Goal: Register for event/course

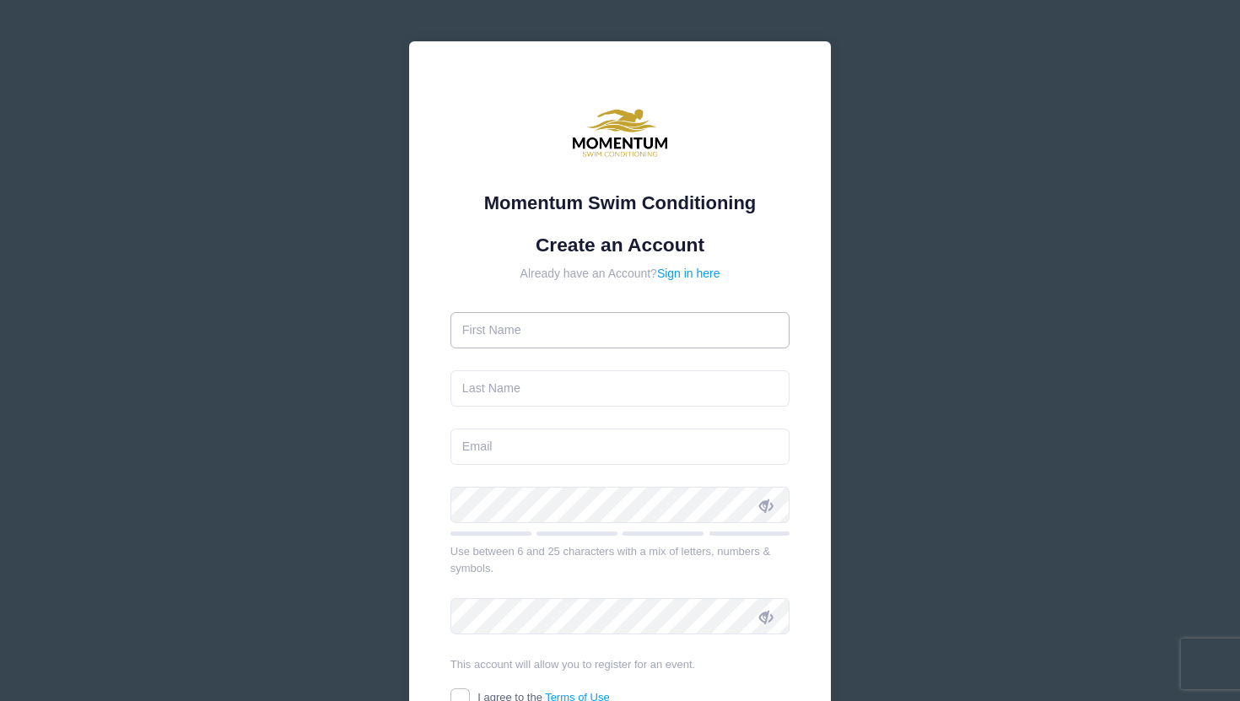
click at [628, 327] on input "text" at bounding box center [620, 330] width 340 height 36
type input "Hailee"
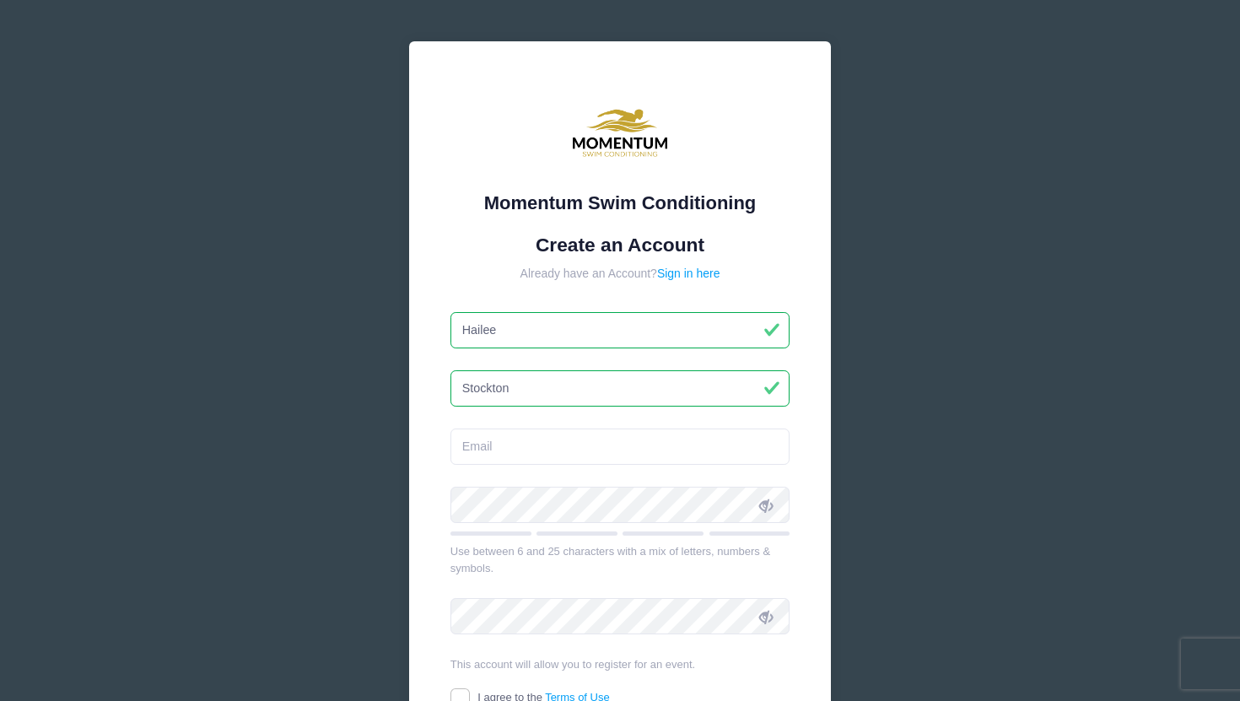
type input "Stockton"
type input "[EMAIL_ADDRESS][DOMAIN_NAME]"
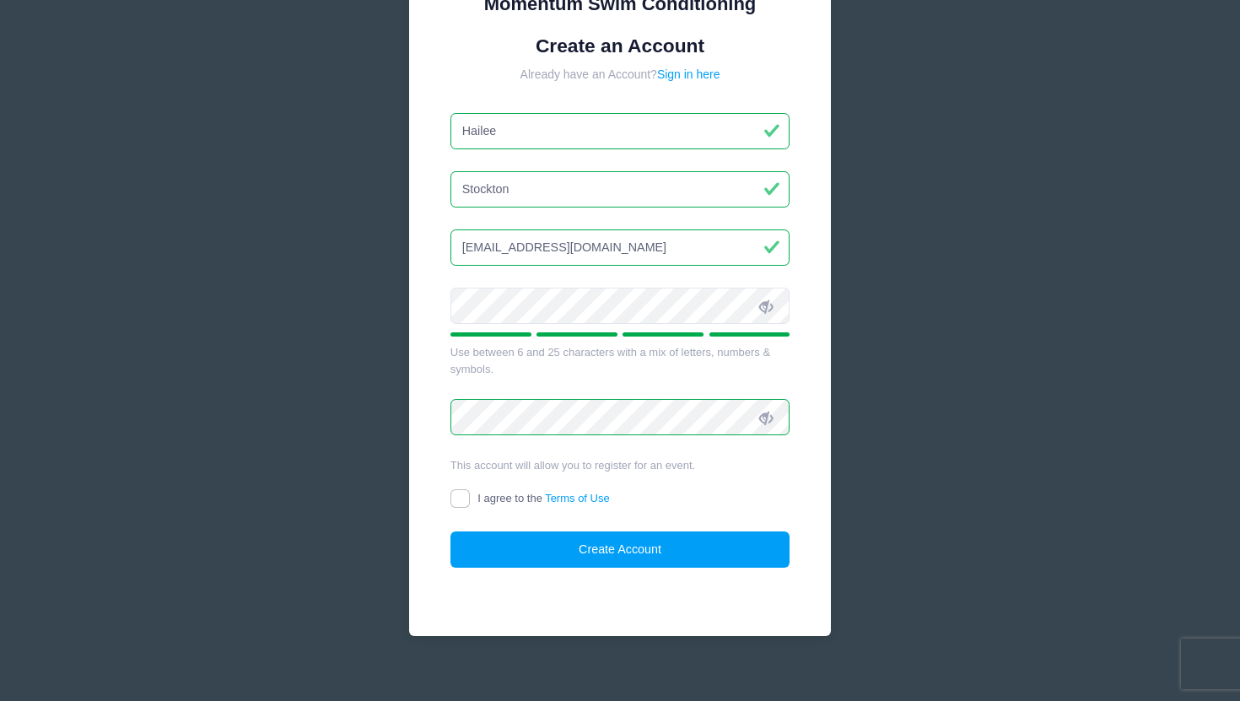
scroll to position [217, 0]
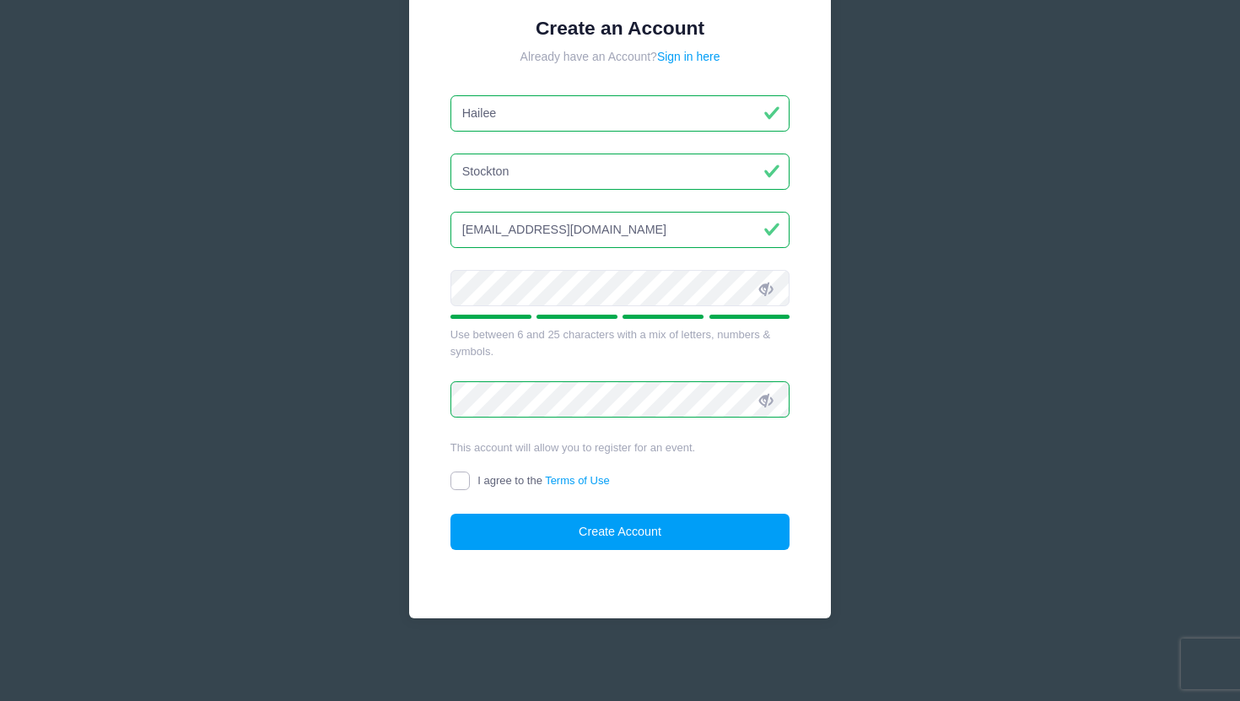
click at [465, 483] on input "I agree to the Terms of Use" at bounding box center [459, 481] width 19 height 19
checkbox input "true"
click at [572, 534] on button "Create Account" at bounding box center [620, 532] width 340 height 36
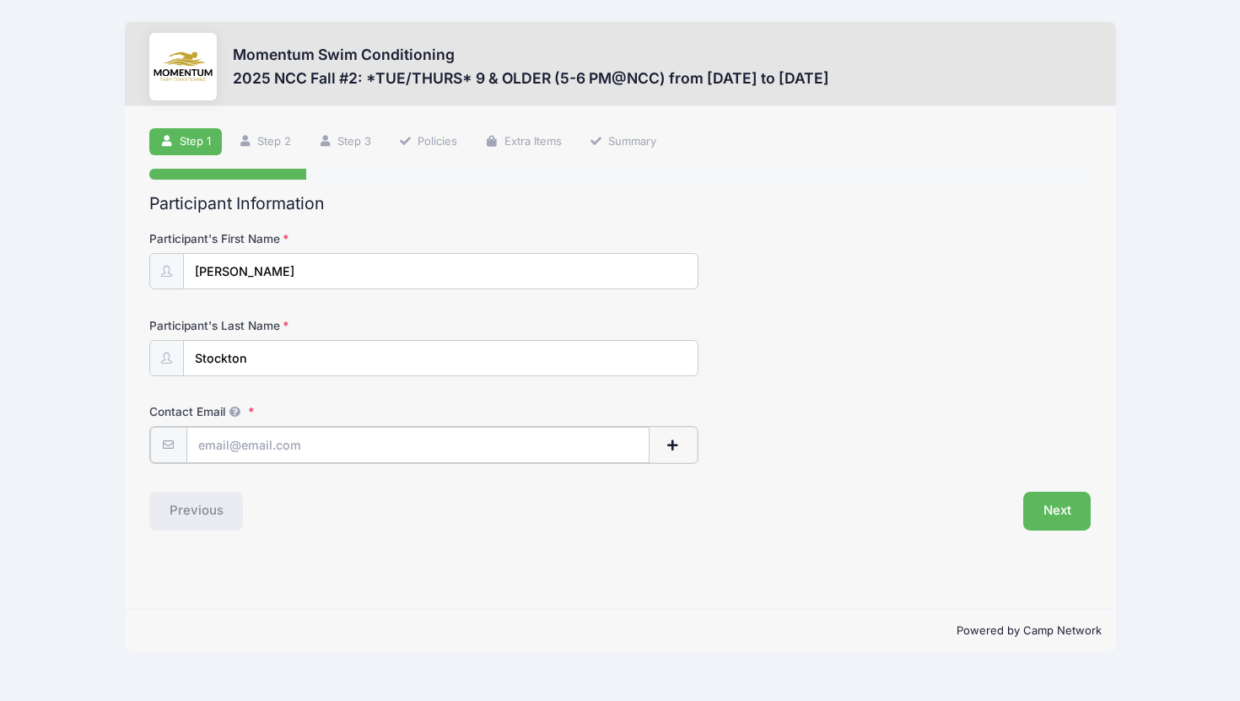
click at [348, 450] on input "Contact Email" at bounding box center [417, 445] width 463 height 36
type input "[EMAIL_ADDRESS][DOMAIN_NAME]"
click at [1038, 515] on button "Next" at bounding box center [1057, 509] width 68 height 39
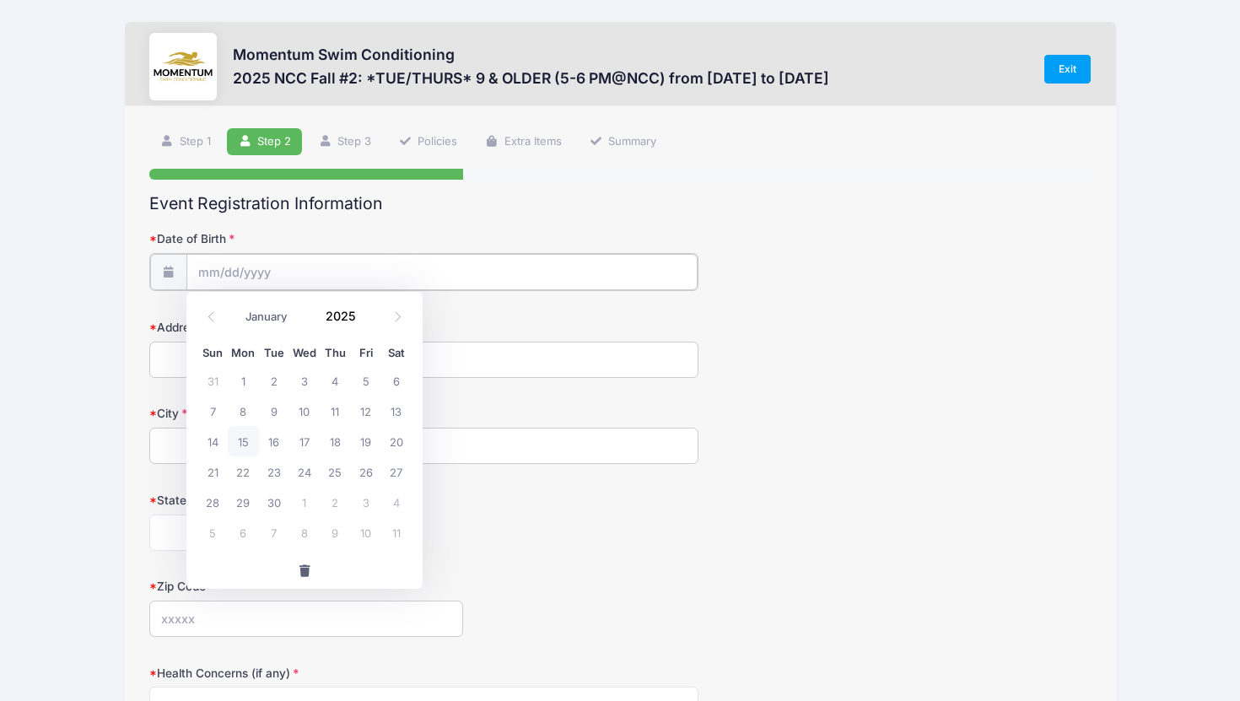
click at [307, 283] on input "Date of Birth" at bounding box center [441, 272] width 511 height 36
click at [238, 272] on input "Date of Birth" at bounding box center [441, 272] width 511 height 36
click at [214, 318] on icon at bounding box center [211, 316] width 11 height 11
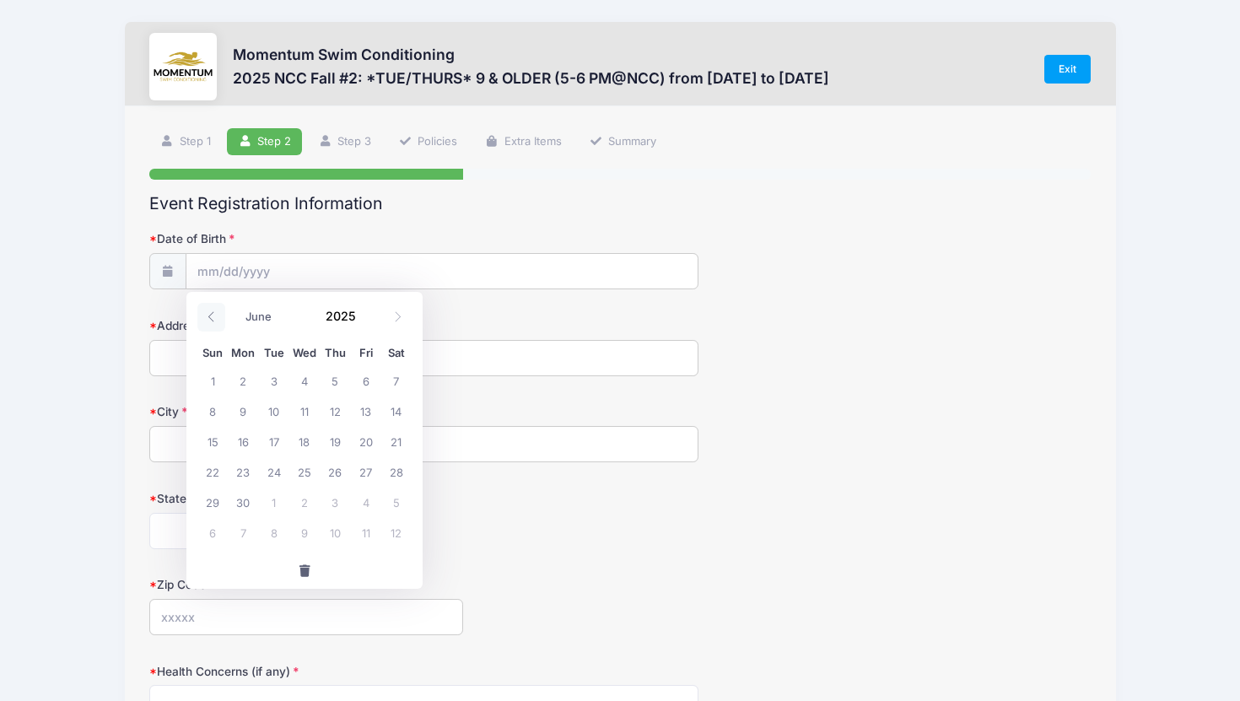
click at [214, 318] on icon at bounding box center [211, 316] width 11 height 11
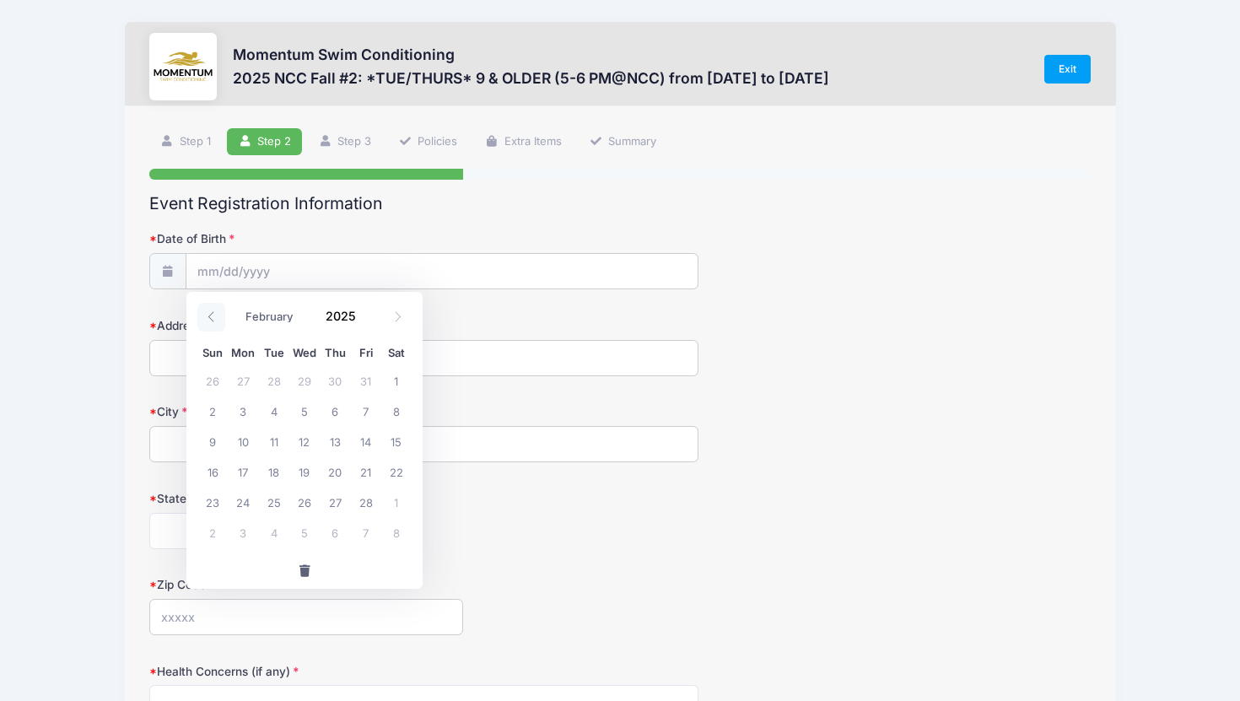
select select "0"
click at [237, 268] on input "Date of Birth" at bounding box center [441, 272] width 511 height 36
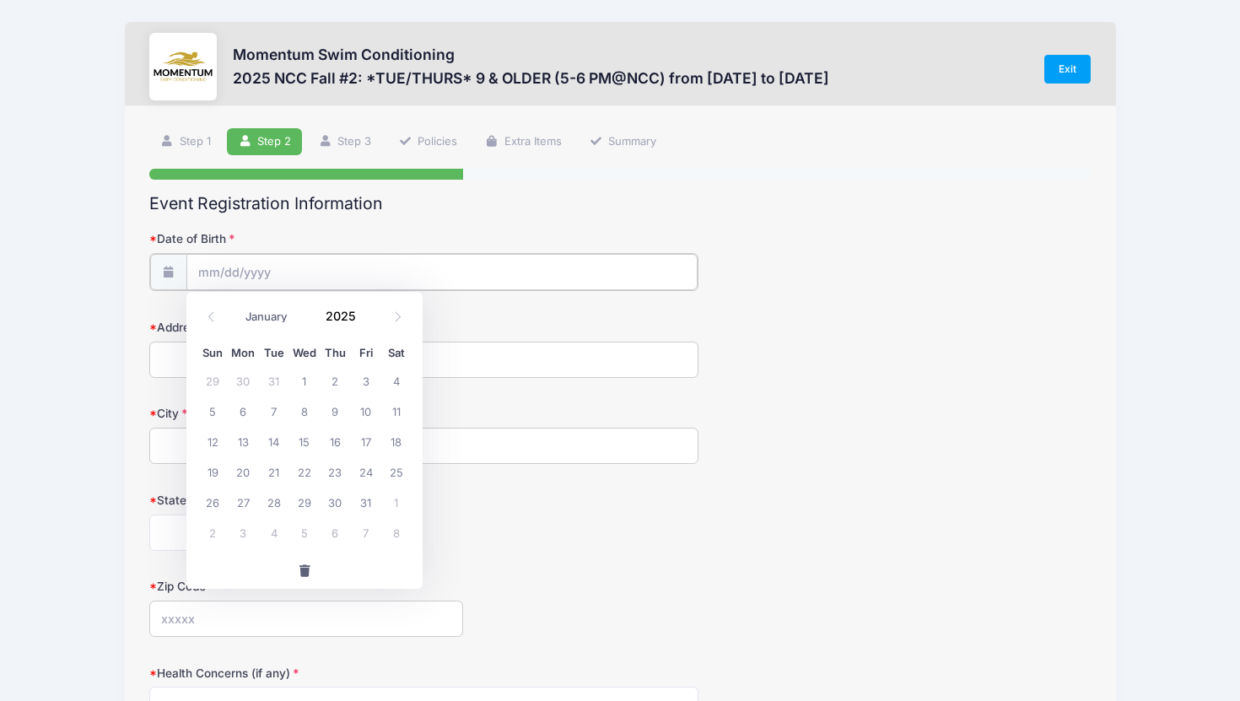
click at [211, 272] on input "Date of Birth" at bounding box center [441, 272] width 511 height 36
click at [198, 312] on span at bounding box center [211, 317] width 28 height 29
type input "2024"
click at [204, 312] on span at bounding box center [211, 317] width 28 height 29
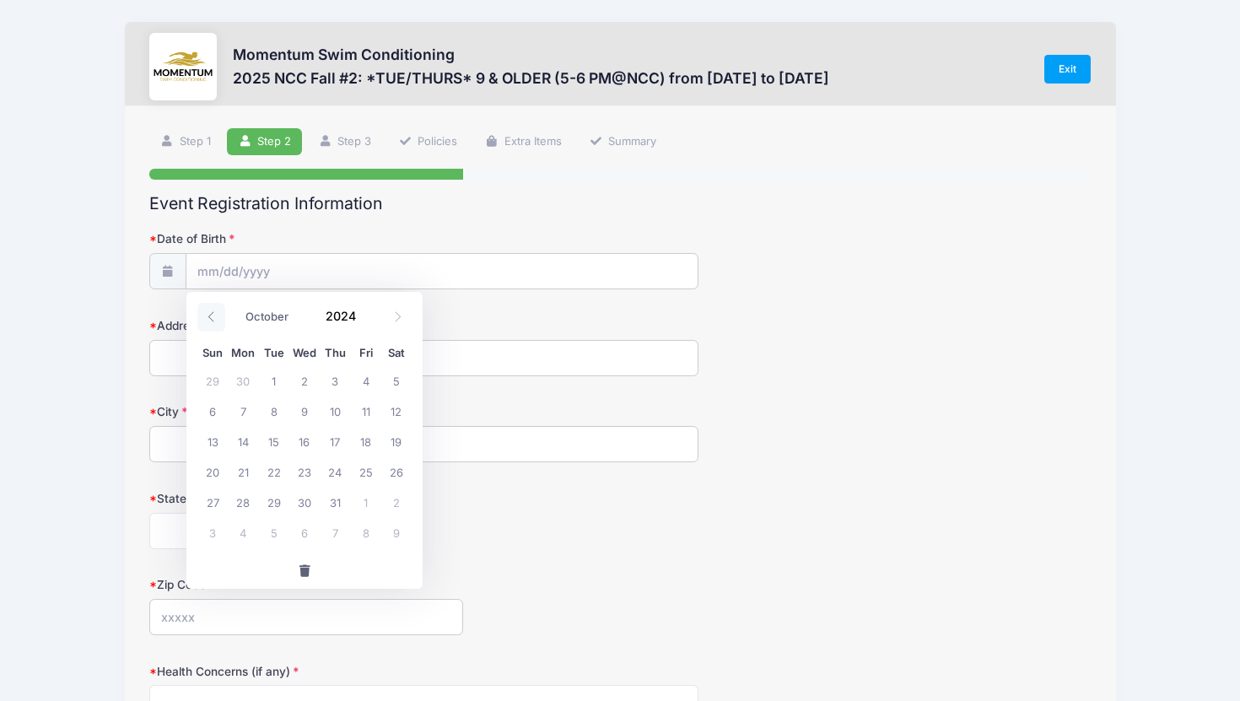
click at [204, 312] on span at bounding box center [211, 317] width 28 height 29
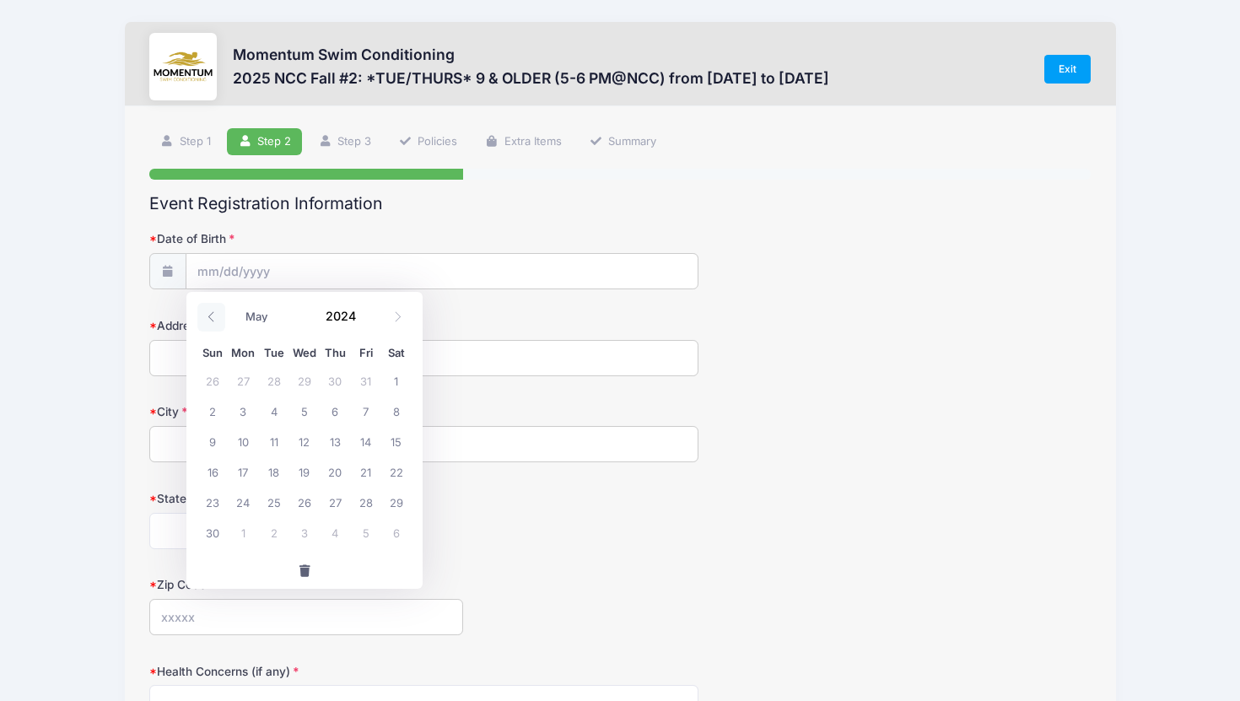
click at [204, 312] on span at bounding box center [211, 317] width 28 height 29
click at [205, 313] on span at bounding box center [211, 317] width 28 height 29
click at [252, 313] on select "January February March April May June July August September October November De…" at bounding box center [274, 317] width 75 height 22
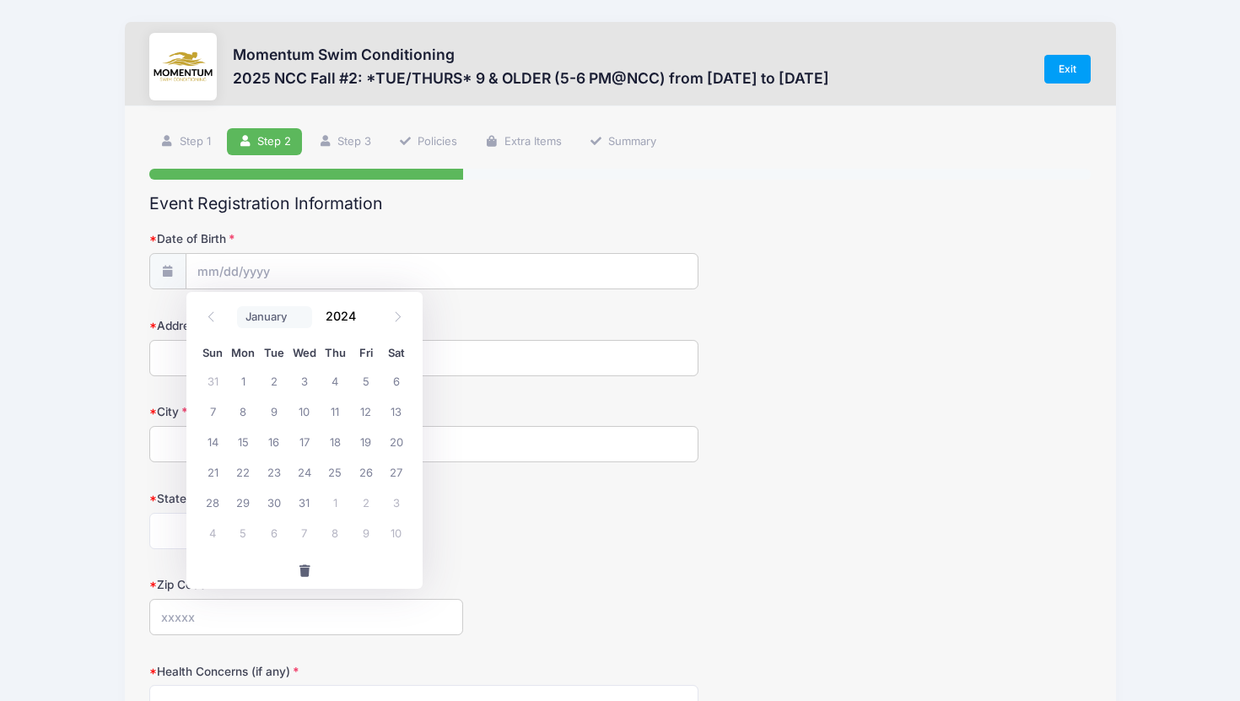
select select "9"
click at [349, 321] on input "2024" at bounding box center [344, 316] width 55 height 25
click at [367, 310] on span at bounding box center [366, 310] width 12 height 13
click at [369, 321] on span at bounding box center [366, 322] width 12 height 13
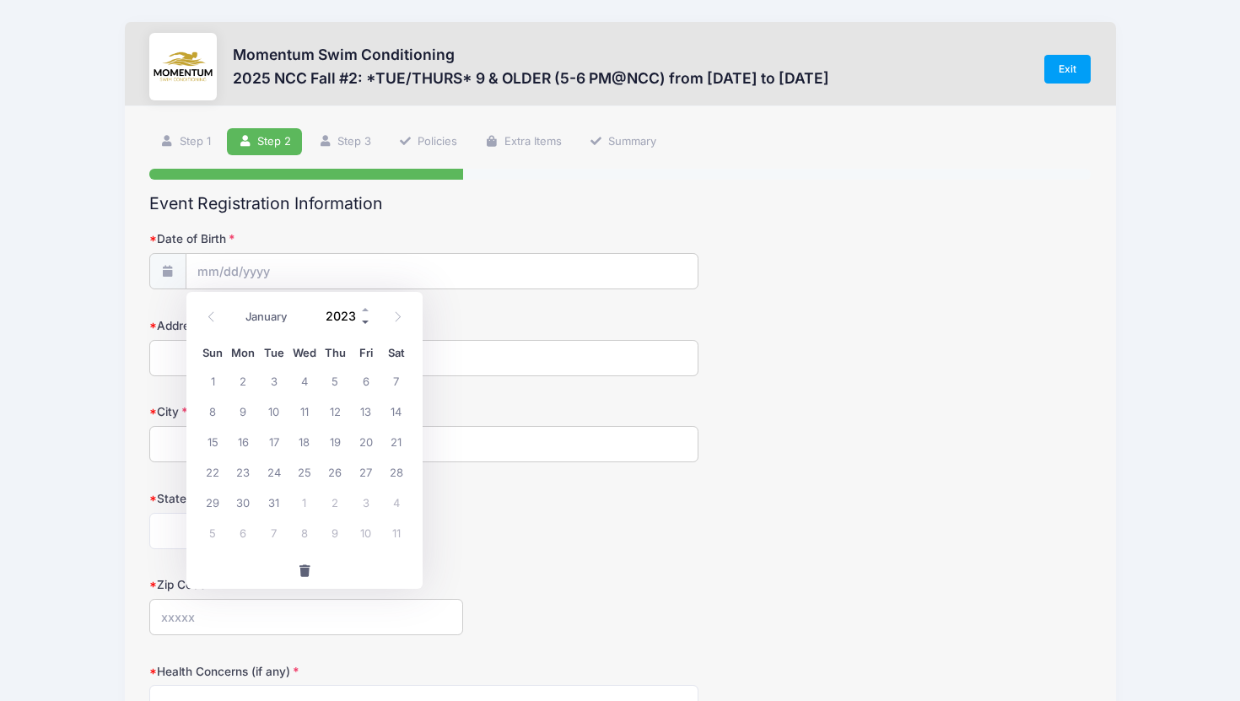
click at [369, 321] on span at bounding box center [366, 322] width 12 height 13
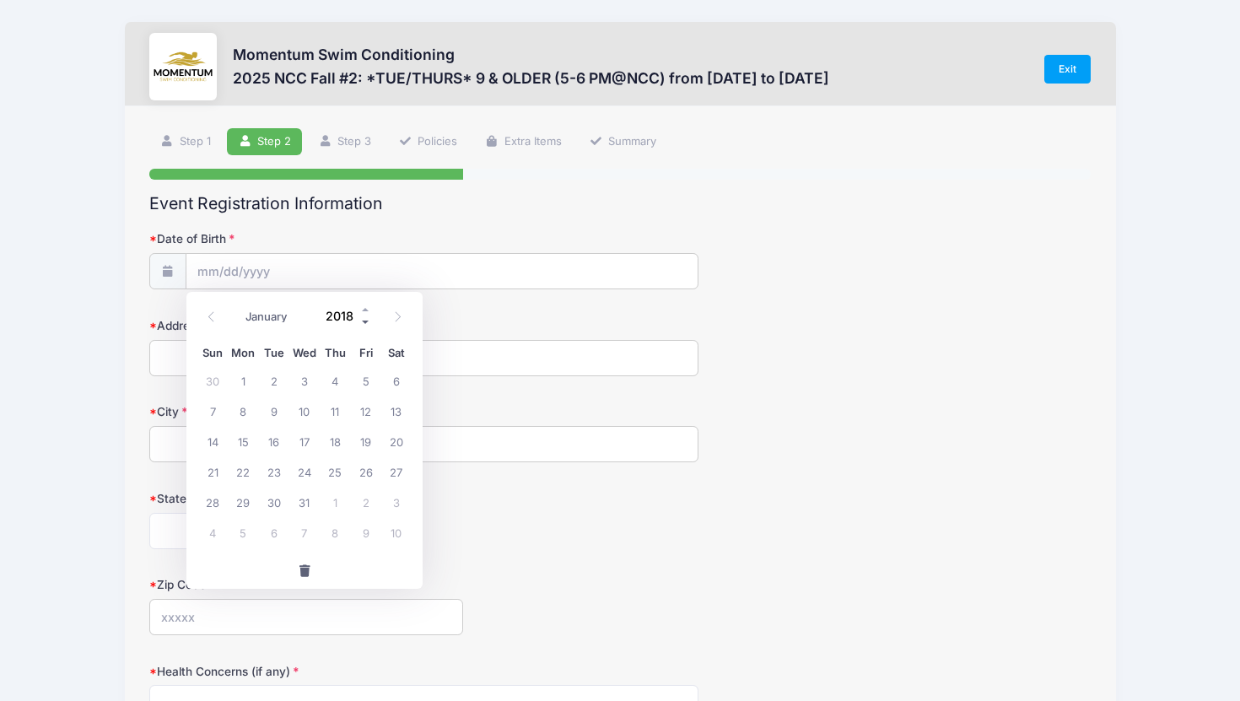
click at [369, 321] on span at bounding box center [366, 322] width 12 height 13
type input "2014"
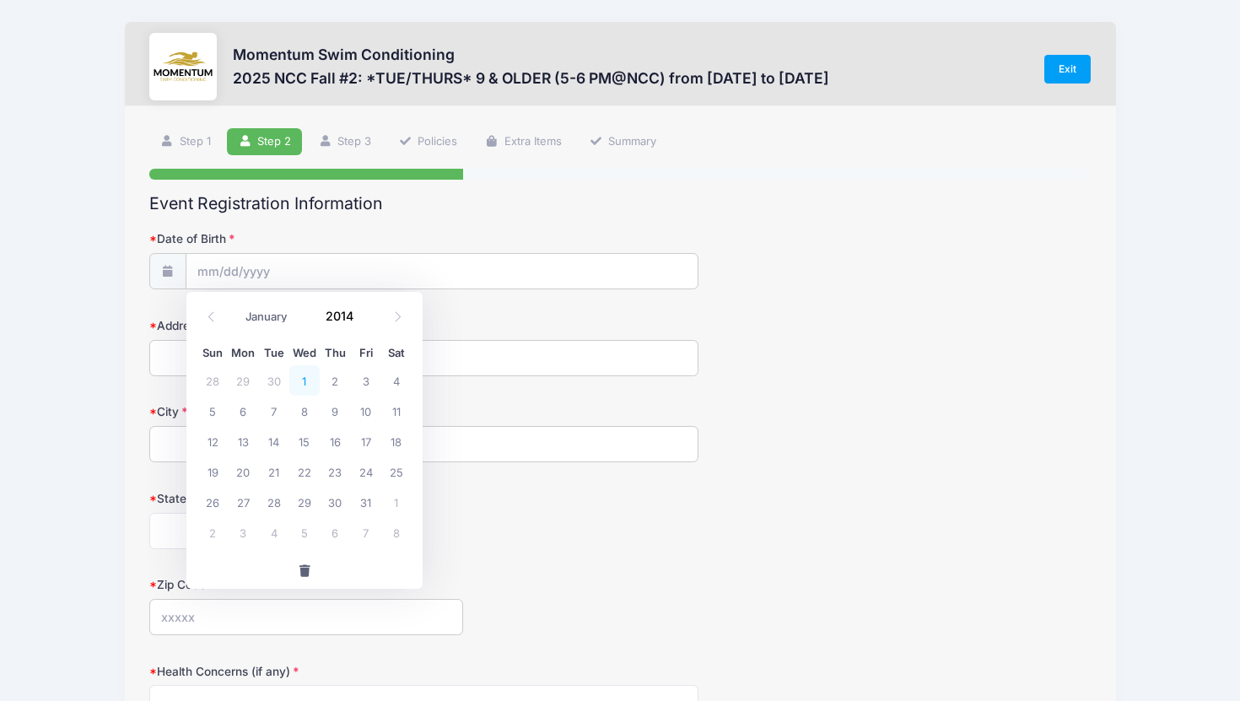
click at [309, 383] on span "1" at bounding box center [304, 380] width 30 height 30
type input "[DATE]"
click at [260, 353] on input "Address" at bounding box center [423, 358] width 549 height 36
type input "[STREET_ADDRESS]"
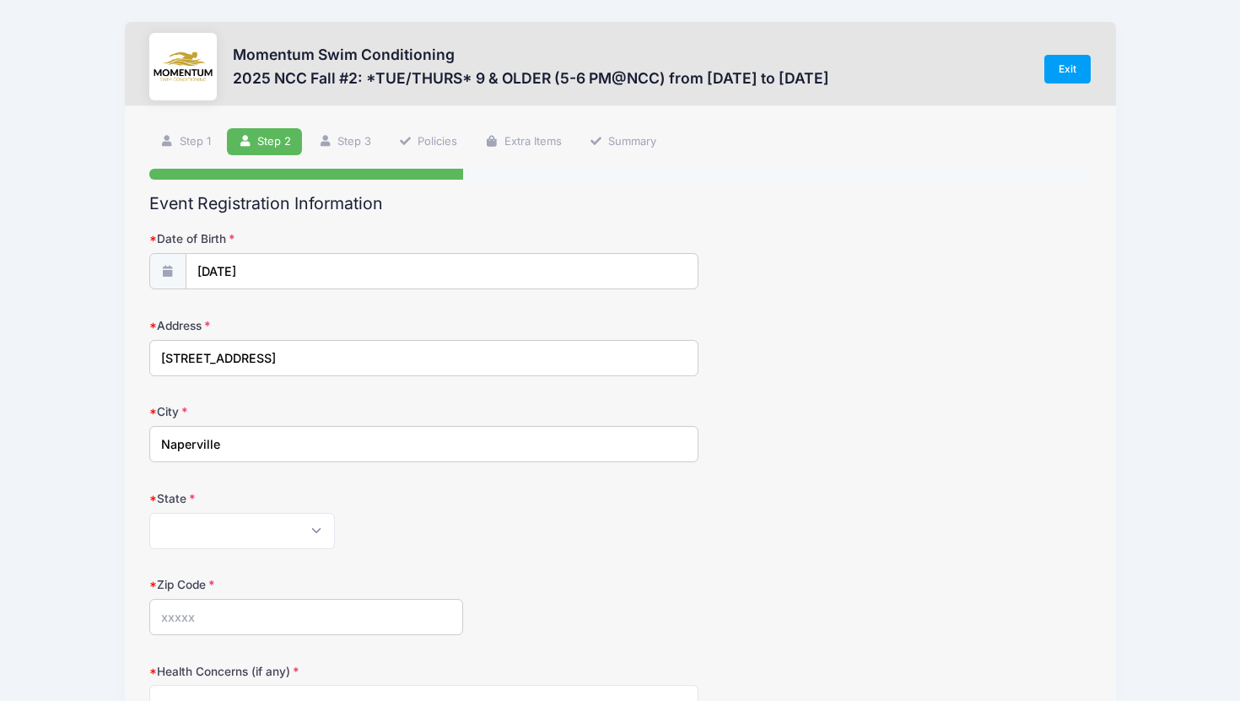
type input "Naperville"
select select "IL"
click at [218, 623] on input "Zip Code" at bounding box center [306, 617] width 314 height 36
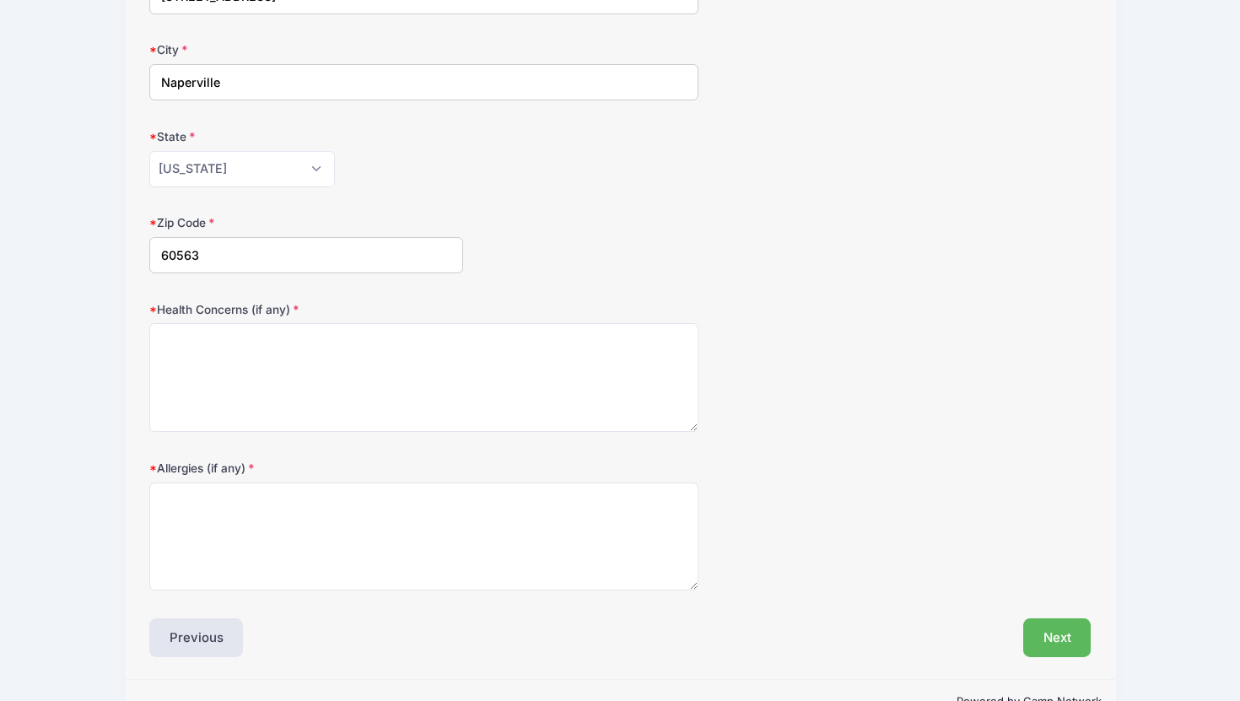
scroll to position [406, 0]
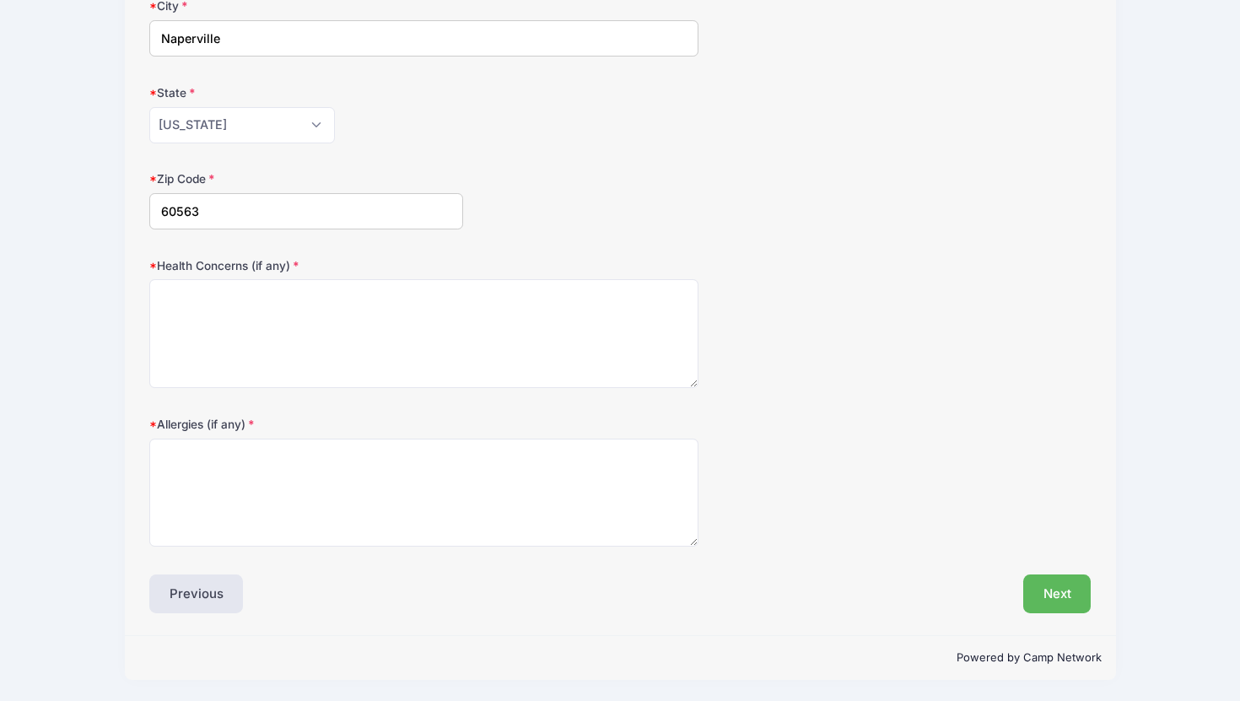
type input "60563"
click at [254, 315] on textarea "Health Concerns (if any)" at bounding box center [423, 333] width 549 height 109
type textarea "None"
click at [1057, 586] on button "Next" at bounding box center [1057, 593] width 68 height 39
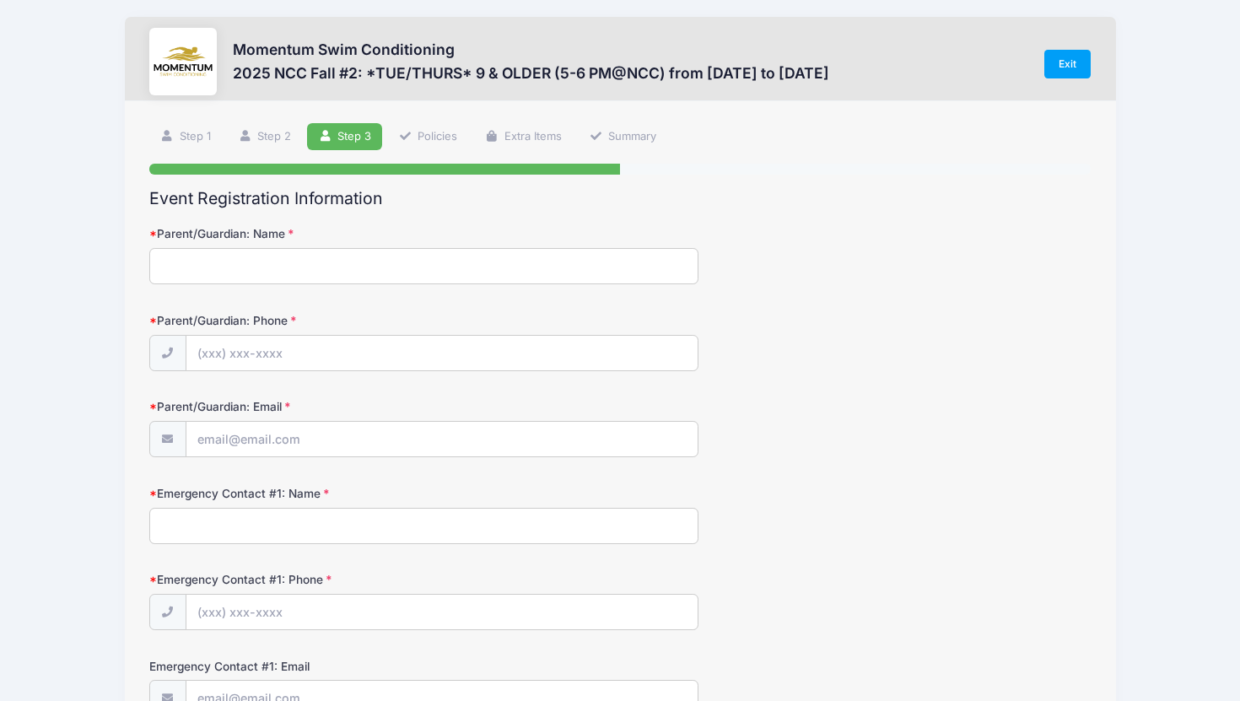
scroll to position [0, 0]
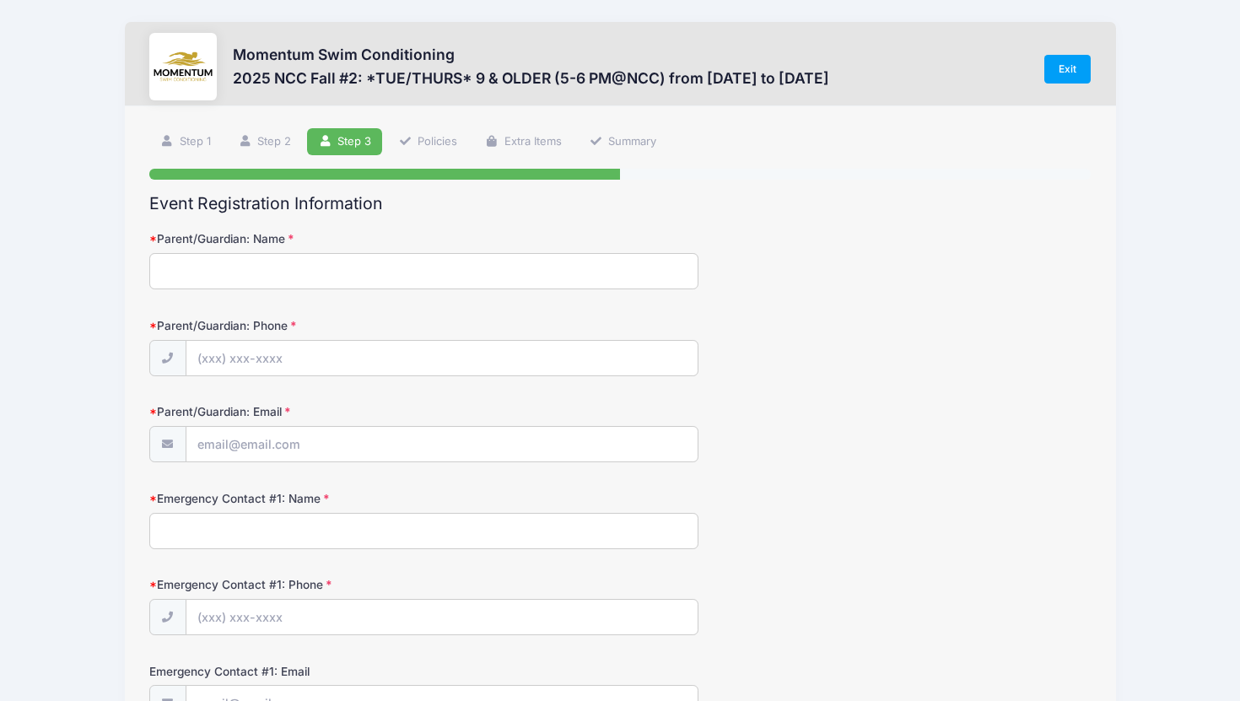
click at [278, 270] on input "Parent/Guardian: Name" at bounding box center [423, 271] width 549 height 36
type input "H"
type input "[PERSON_NAME]"
type input "[PHONE_NUMBER]"
click at [229, 445] on input "Parent/Guardian: Email" at bounding box center [441, 445] width 511 height 36
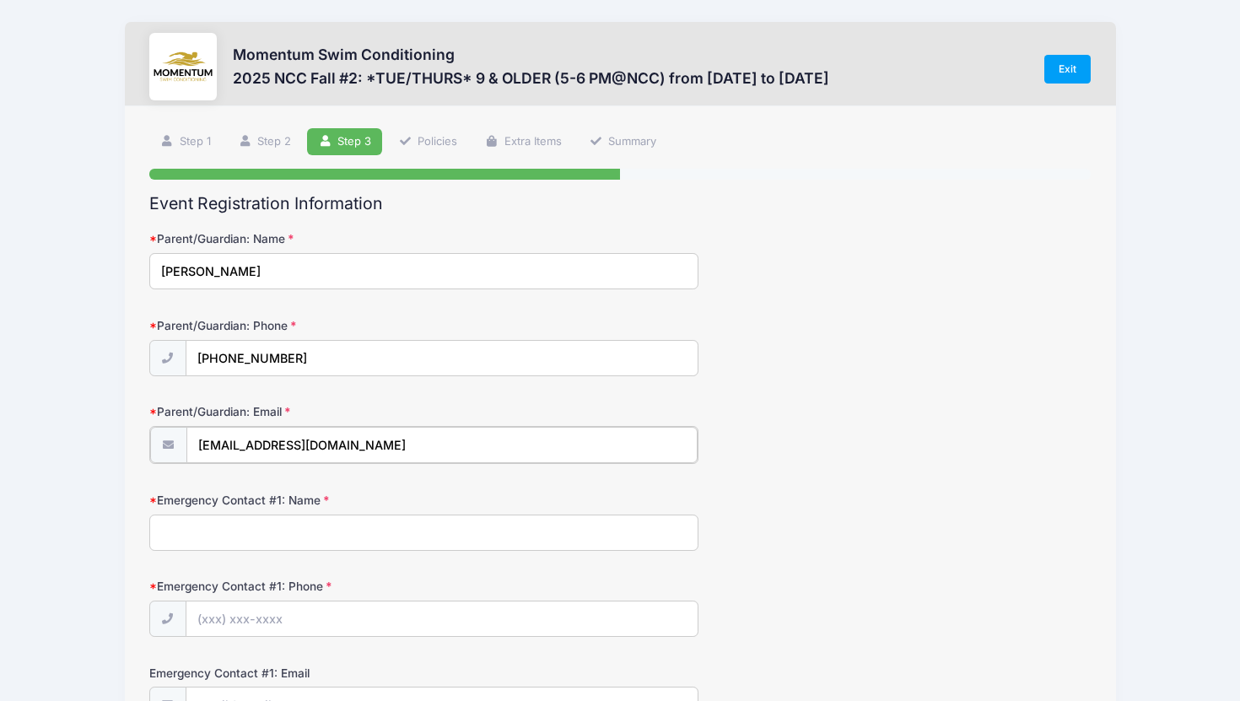
type input "[EMAIL_ADDRESS][DOMAIN_NAME]"
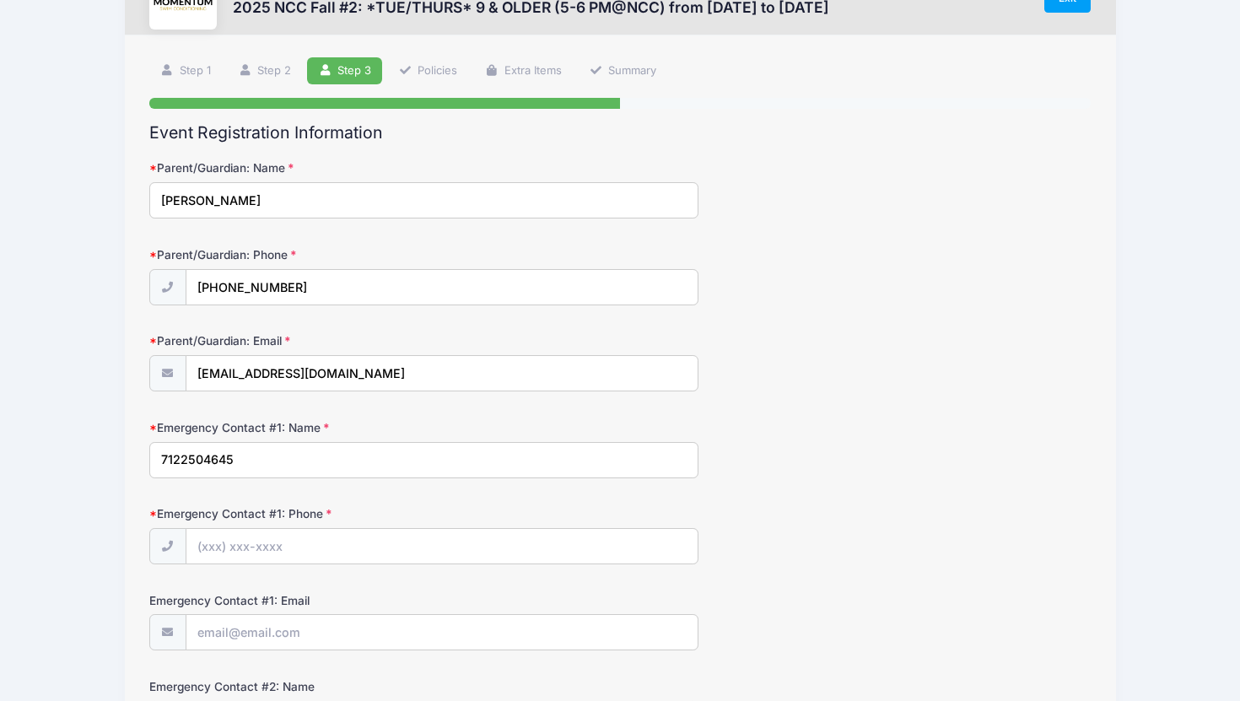
scroll to position [80, 0]
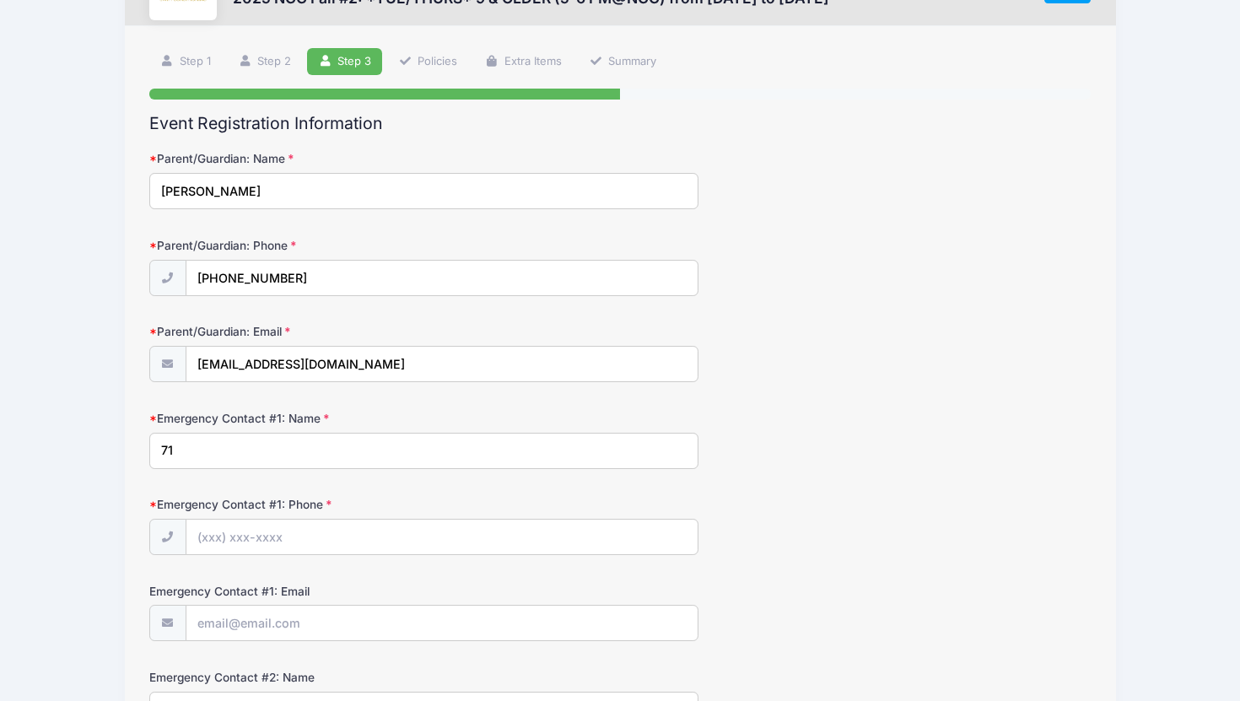
type input "7"
type input "[PERSON_NAME]"
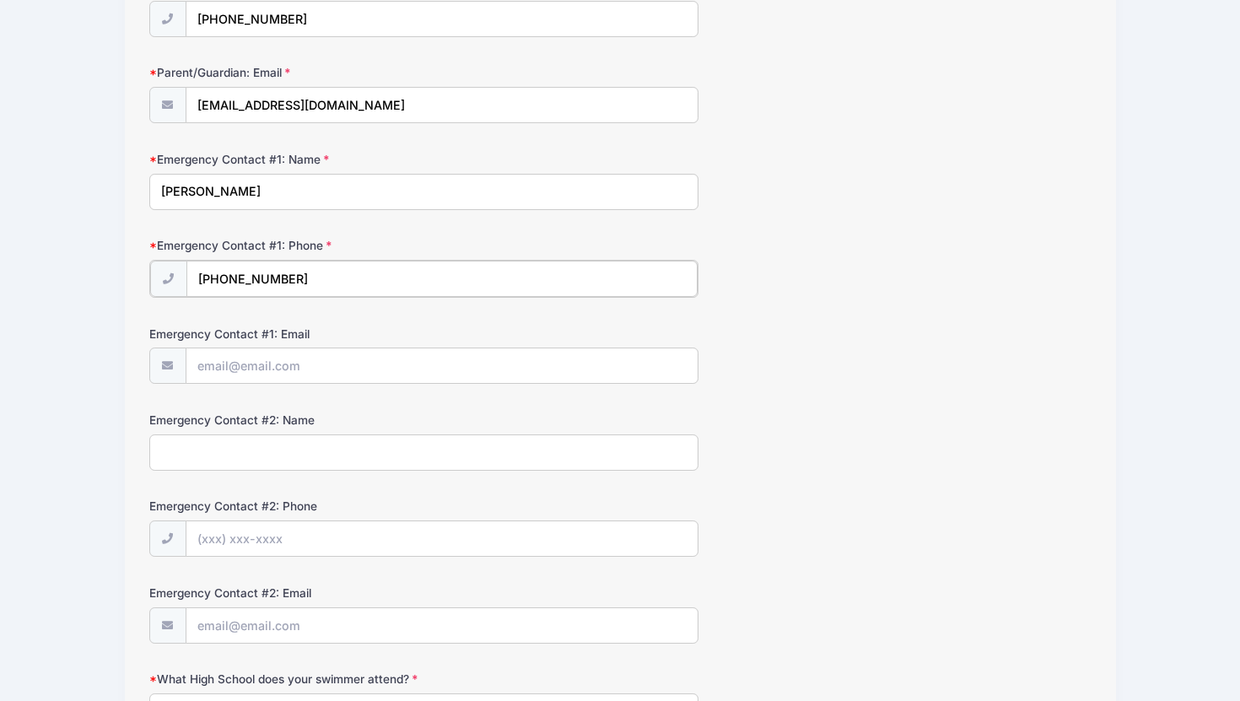
scroll to position [359, 0]
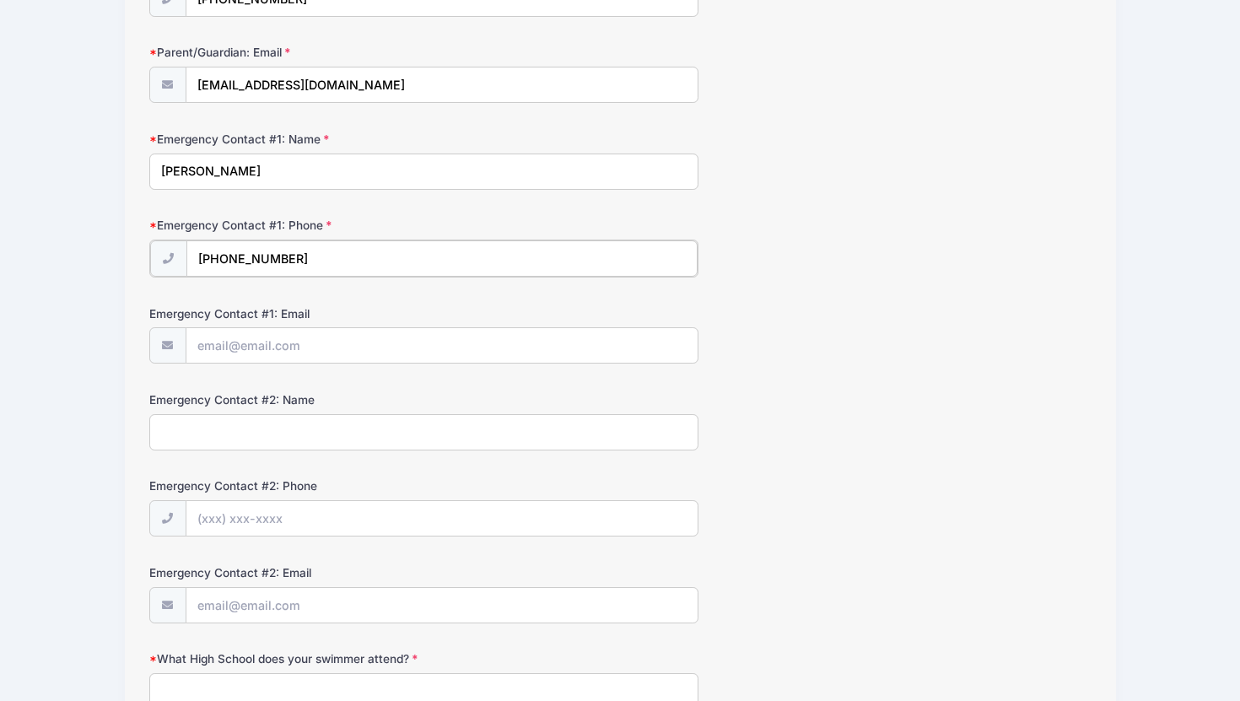
type input "[PHONE_NUMBER]"
click at [290, 346] on input "Emergency Contact #1: Email" at bounding box center [441, 344] width 511 height 36
type input "[EMAIL_ADDRESS][DOMAIN_NAME]"
type input "[PERSON_NAME]"
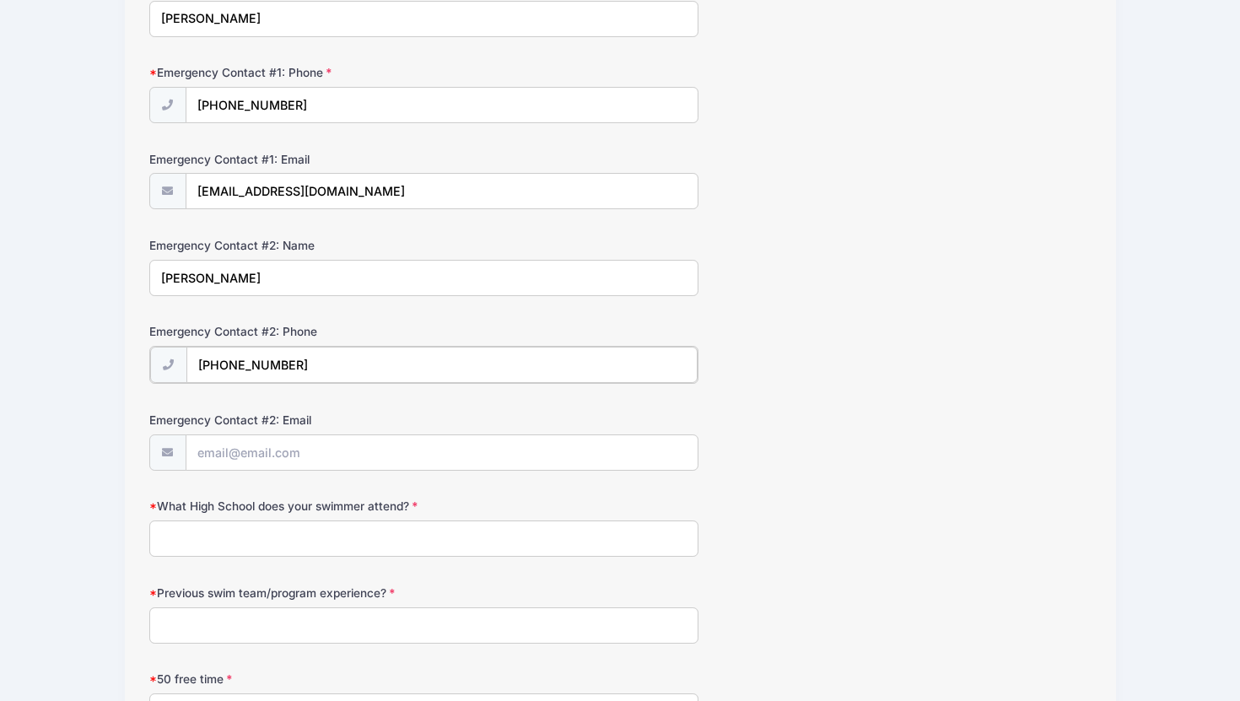
scroll to position [514, 0]
type input "[PHONE_NUMBER]"
click at [265, 458] on input "Emergency Contact #2: Email" at bounding box center [441, 450] width 511 height 36
type input "S"
type input "[EMAIL_ADDRESS][DOMAIN_NAME]"
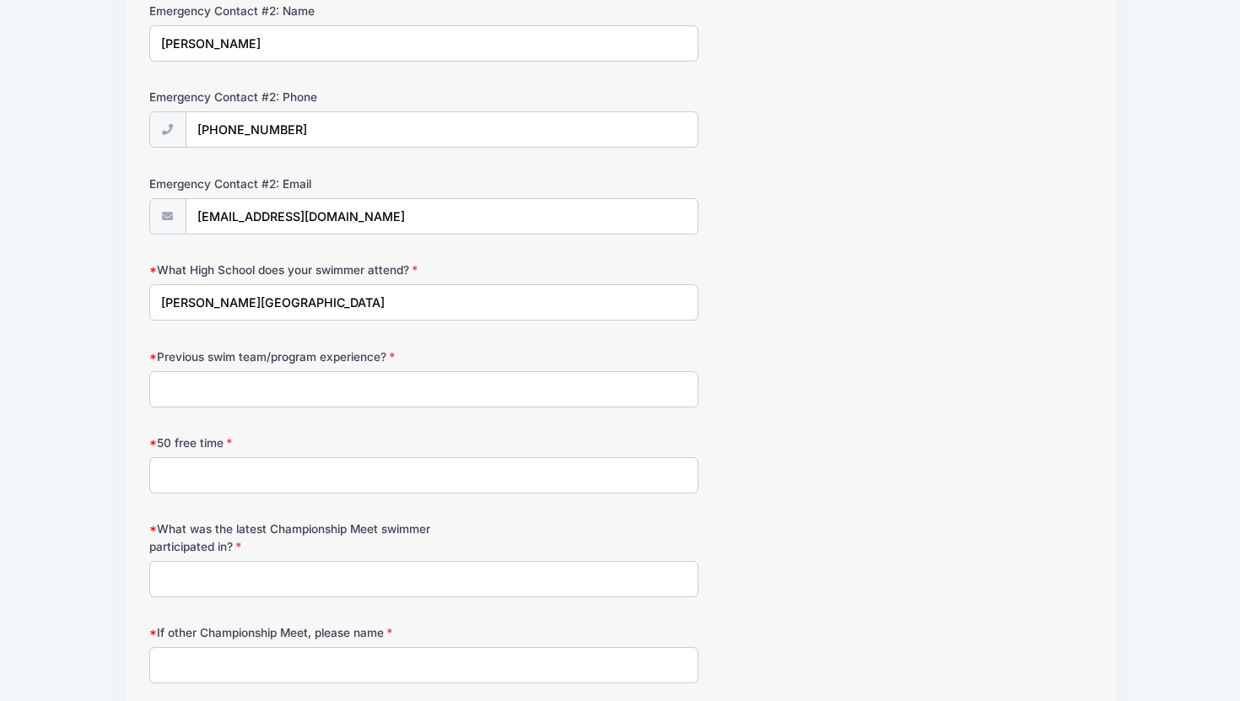
scroll to position [883, 0]
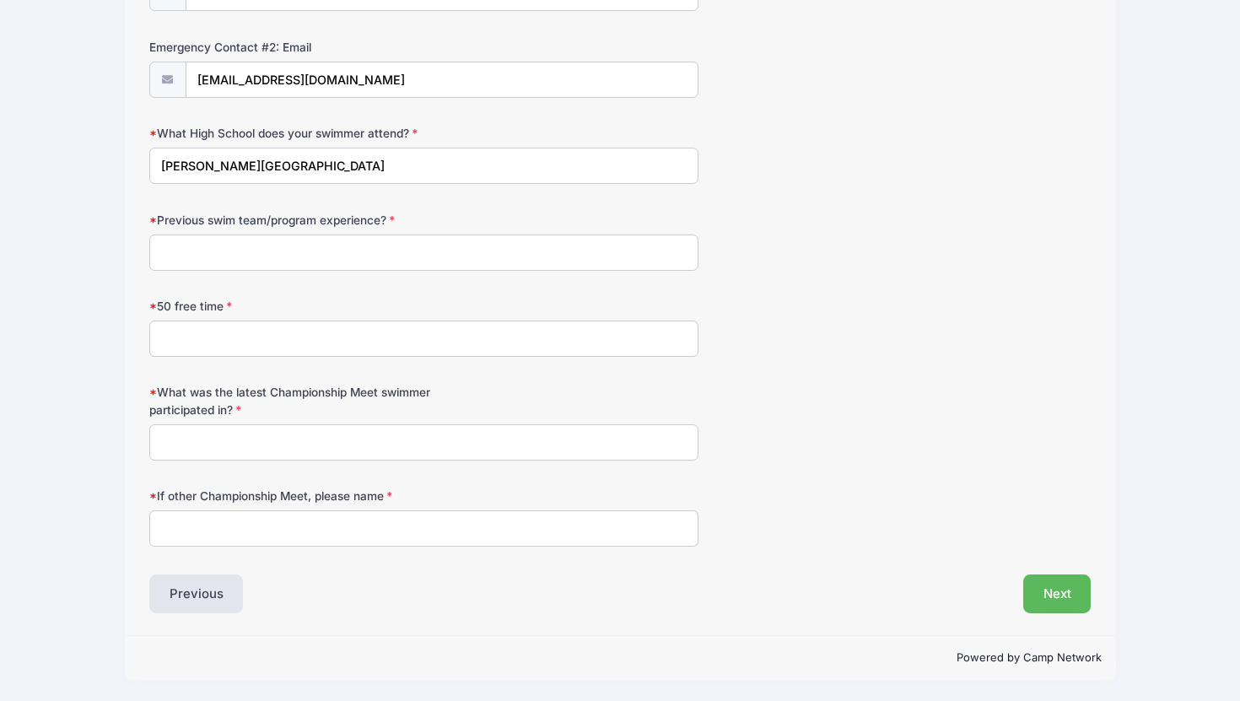
type input "[PERSON_NAME][GEOGRAPHIC_DATA]"
click at [229, 267] on input "Previous swim team/program experience?" at bounding box center [423, 253] width 549 height 36
type input "Saybrook Sharks"
type input "44.13"
click at [240, 452] on input "What was the latest Championship Meet swimmer participated in?" at bounding box center [423, 442] width 549 height 36
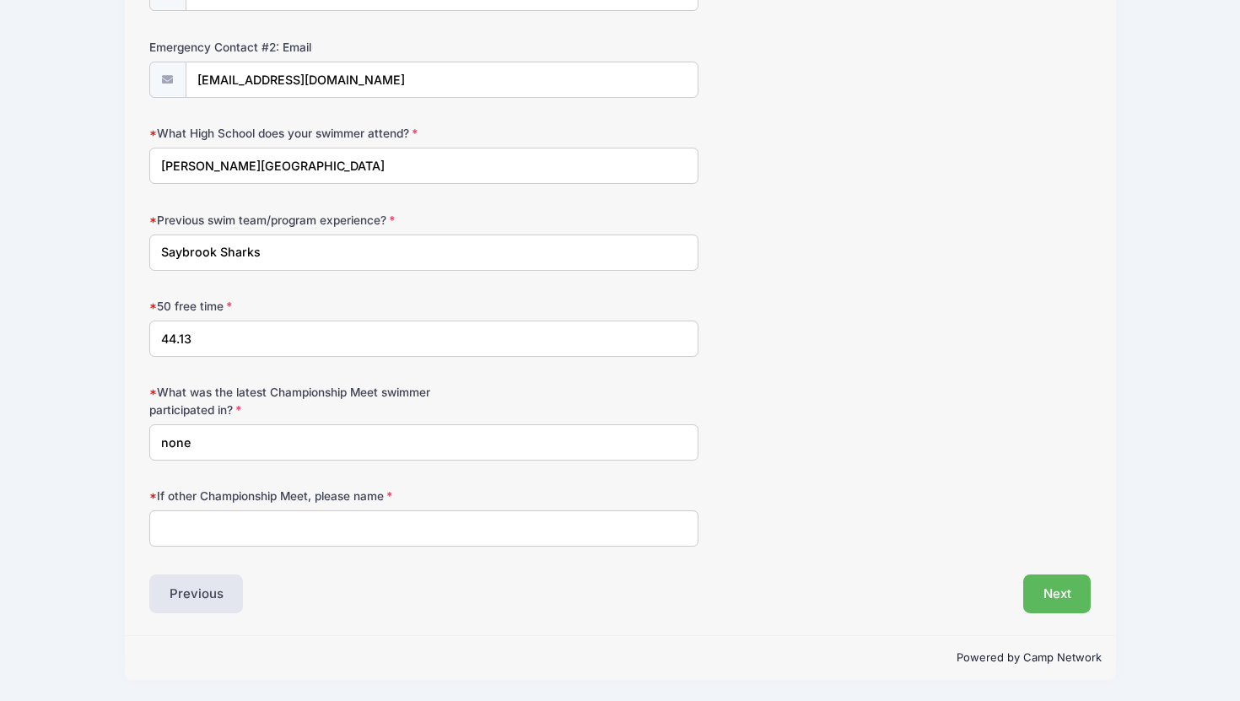
type input "none"
click at [251, 530] on input "If other Championship Meet, please name" at bounding box center [423, 528] width 549 height 36
type input "none"
click at [1060, 588] on button "Next" at bounding box center [1057, 593] width 68 height 39
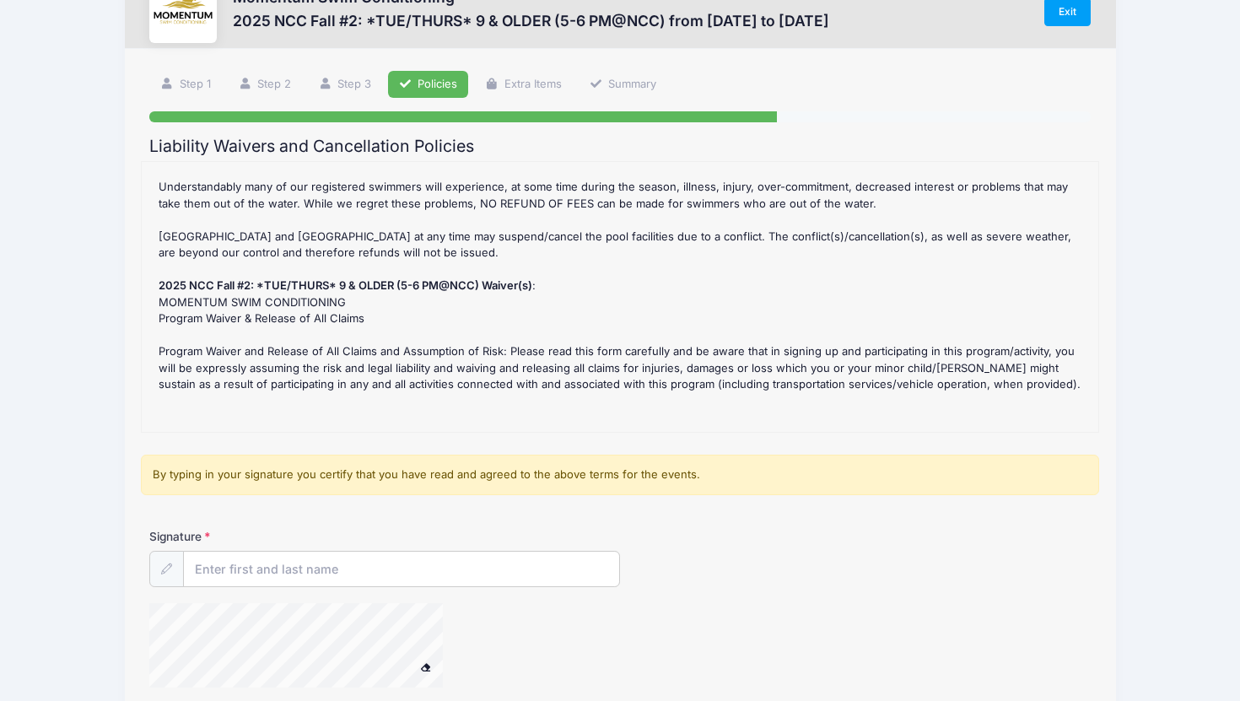
scroll to position [125, 0]
click at [327, 564] on input "Signature" at bounding box center [401, 570] width 435 height 36
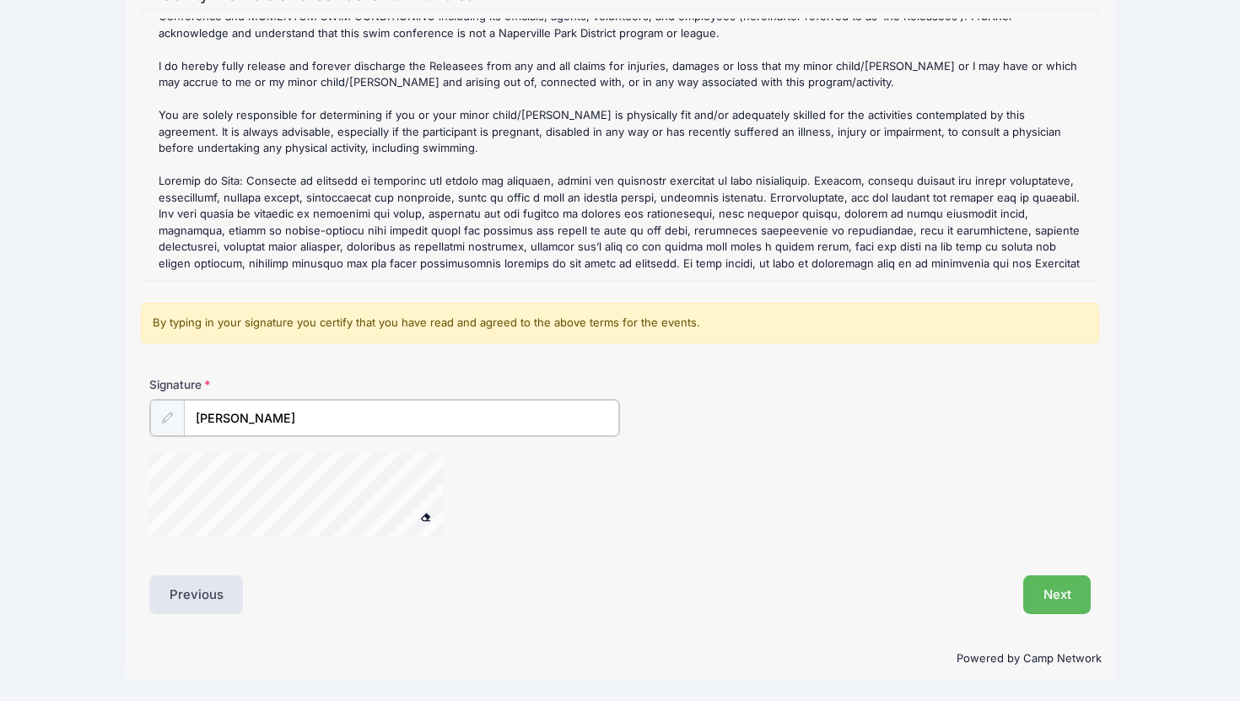
scroll to position [635, 0]
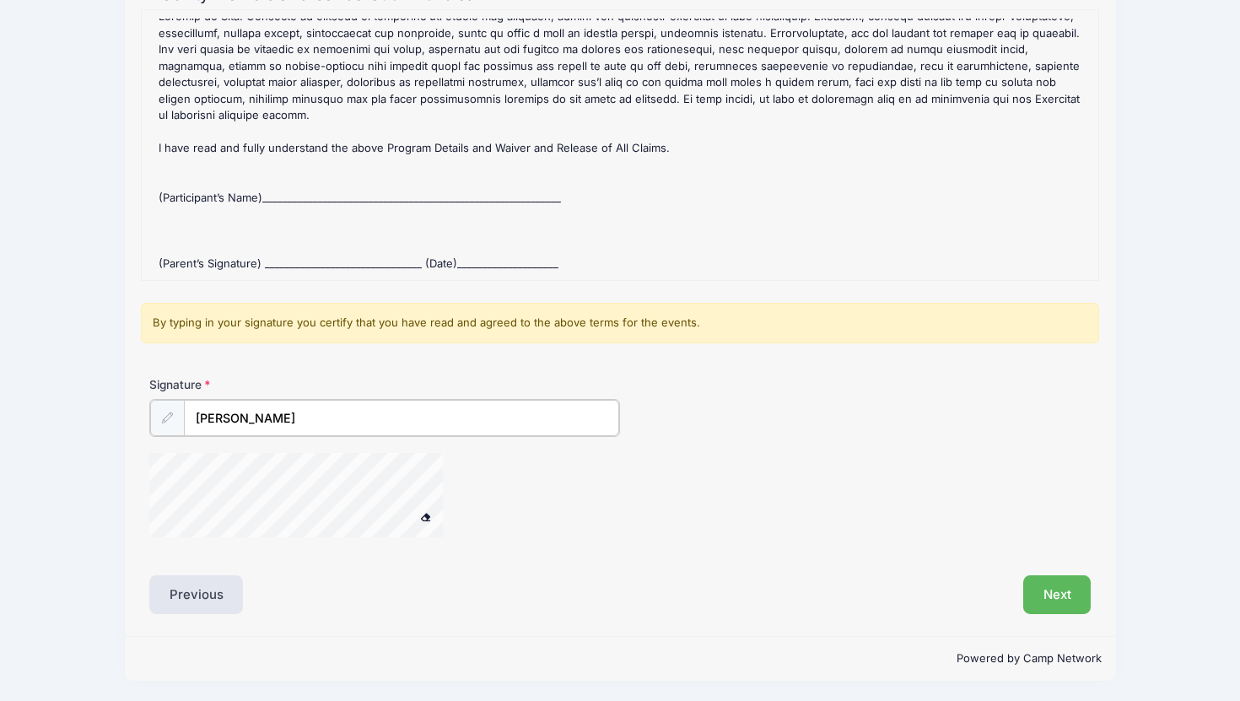
type input "[PERSON_NAME]"
click at [423, 192] on div "2025 NCC Fall #2: *TUE/THURS* 9 & OLDER (5-6 PM@NCC) Refund Policy : CANCELLATI…" at bounding box center [620, 146] width 940 height 253
click at [285, 196] on div "2025 NCC Fall #2: *TUE/THURS* 9 & OLDER (5-6 PM@NCC) Refund Policy : CANCELLATI…" at bounding box center [620, 146] width 940 height 253
click at [275, 198] on div "2025 NCC Fall #2: *TUE/THURS* 9 & OLDER (5-6 PM@NCC) Refund Policy : CANCELLATI…" at bounding box center [620, 146] width 940 height 253
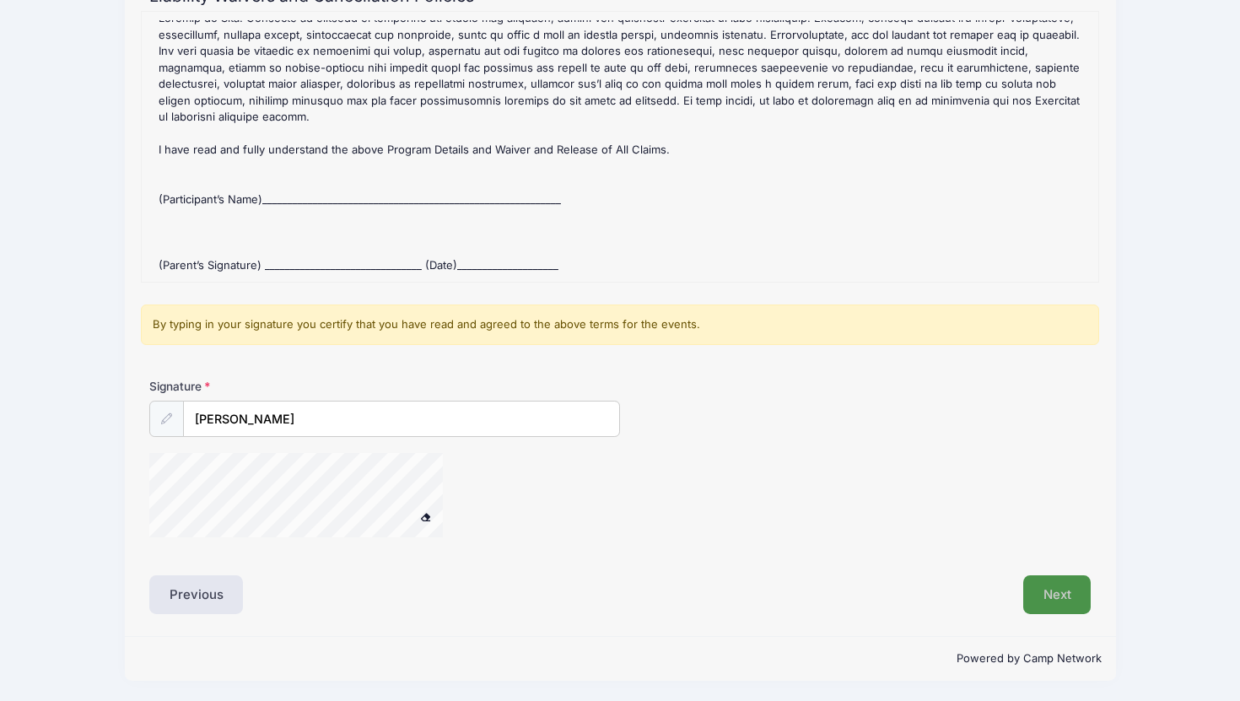
click at [1037, 585] on button "Next" at bounding box center [1057, 594] width 68 height 39
click at [1041, 592] on button "Next" at bounding box center [1057, 594] width 68 height 39
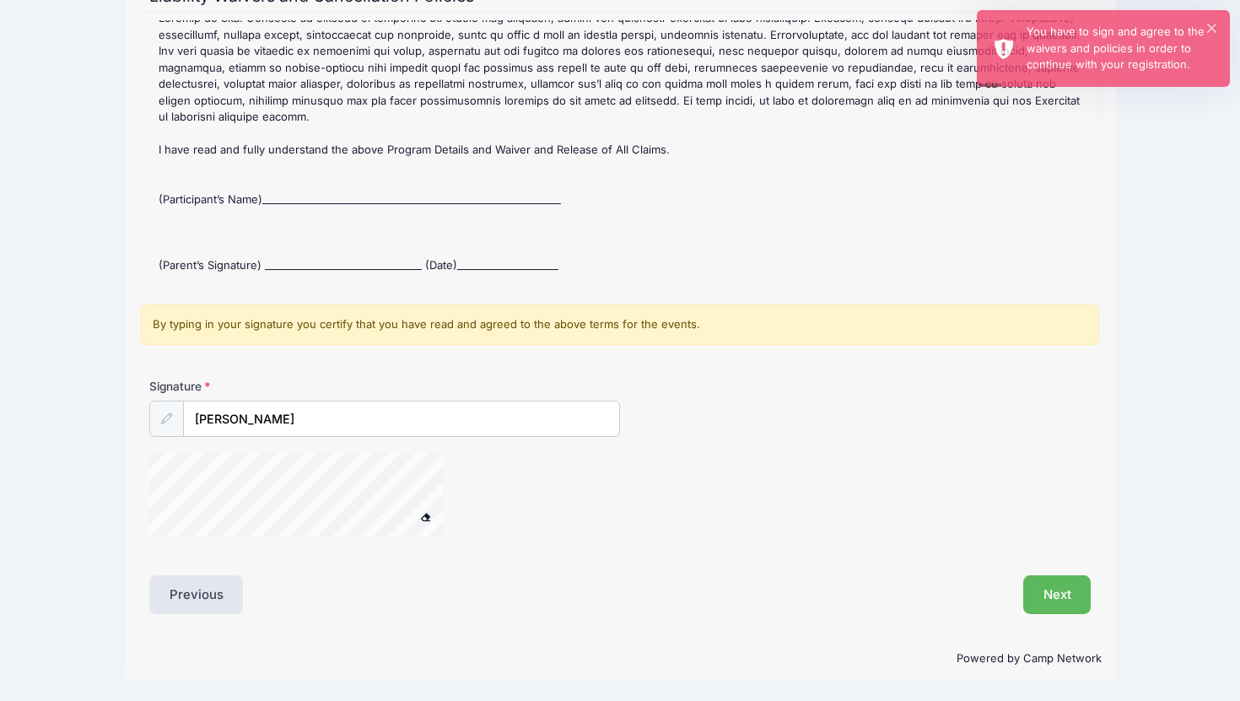
click at [428, 517] on span at bounding box center [426, 516] width 12 height 9
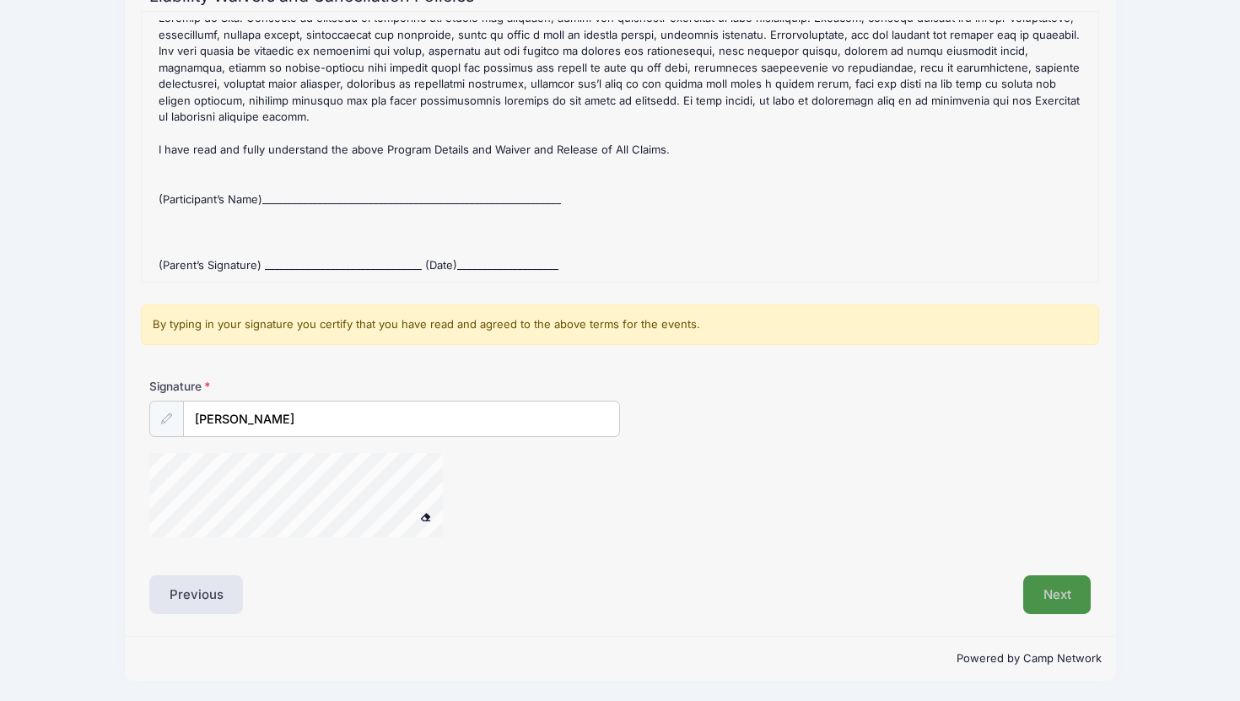
click at [1059, 598] on button "Next" at bounding box center [1057, 594] width 68 height 39
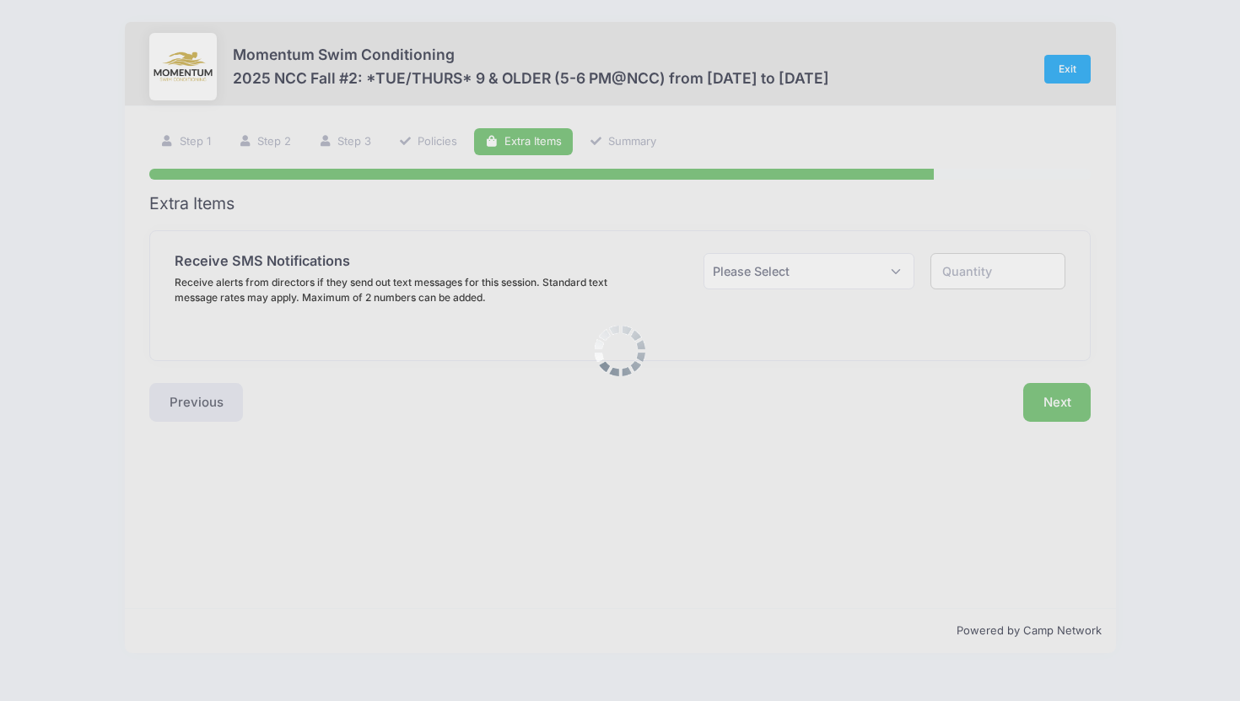
scroll to position [0, 0]
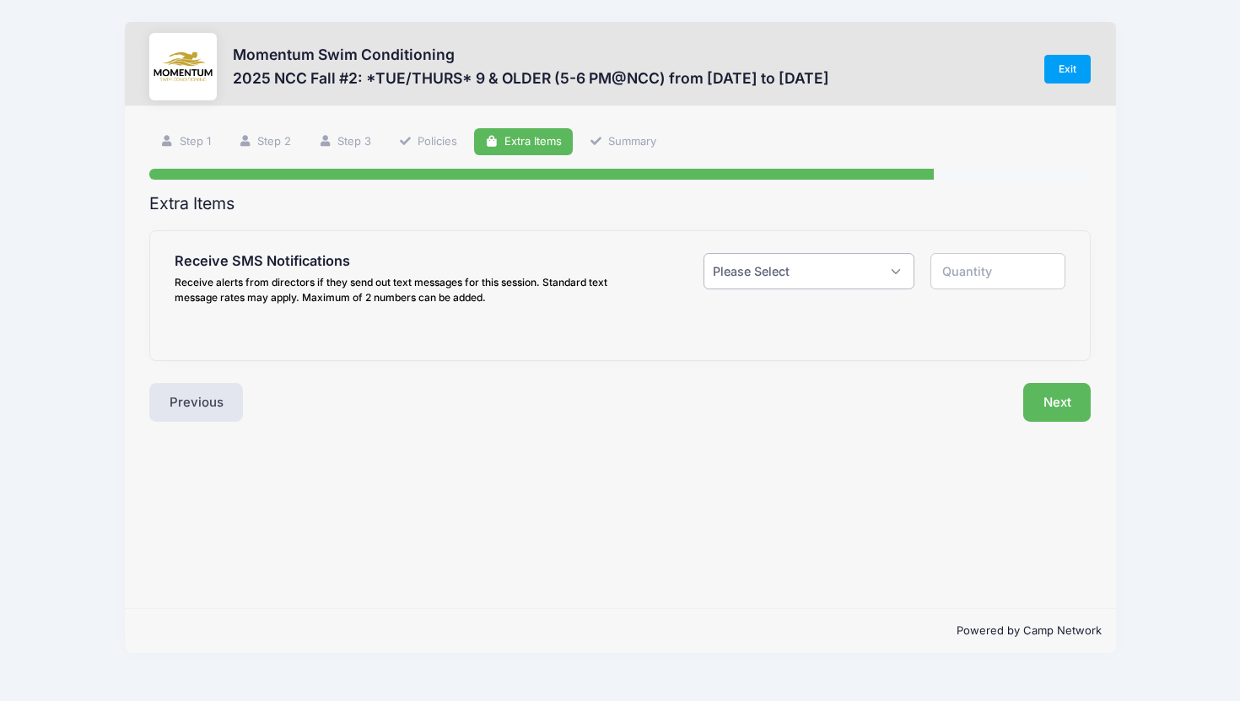
click at [903, 275] on select "Please Select Yes ($0.00) No" at bounding box center [809, 271] width 210 height 36
select select "1"
type input "1"
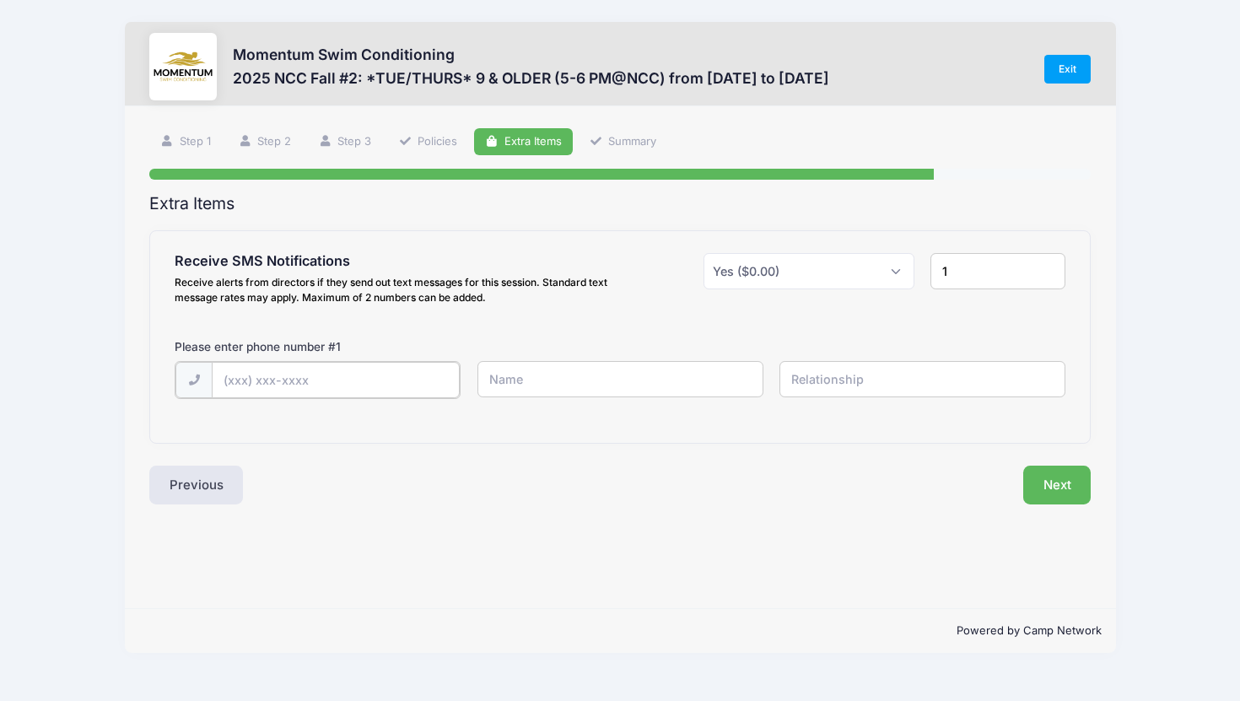
click at [346, 386] on input "text" at bounding box center [336, 380] width 248 height 36
type input "[PHONE_NUMBER]"
click at [519, 388] on input "text" at bounding box center [620, 379] width 286 height 36
type input "Hailee"
type input "S"
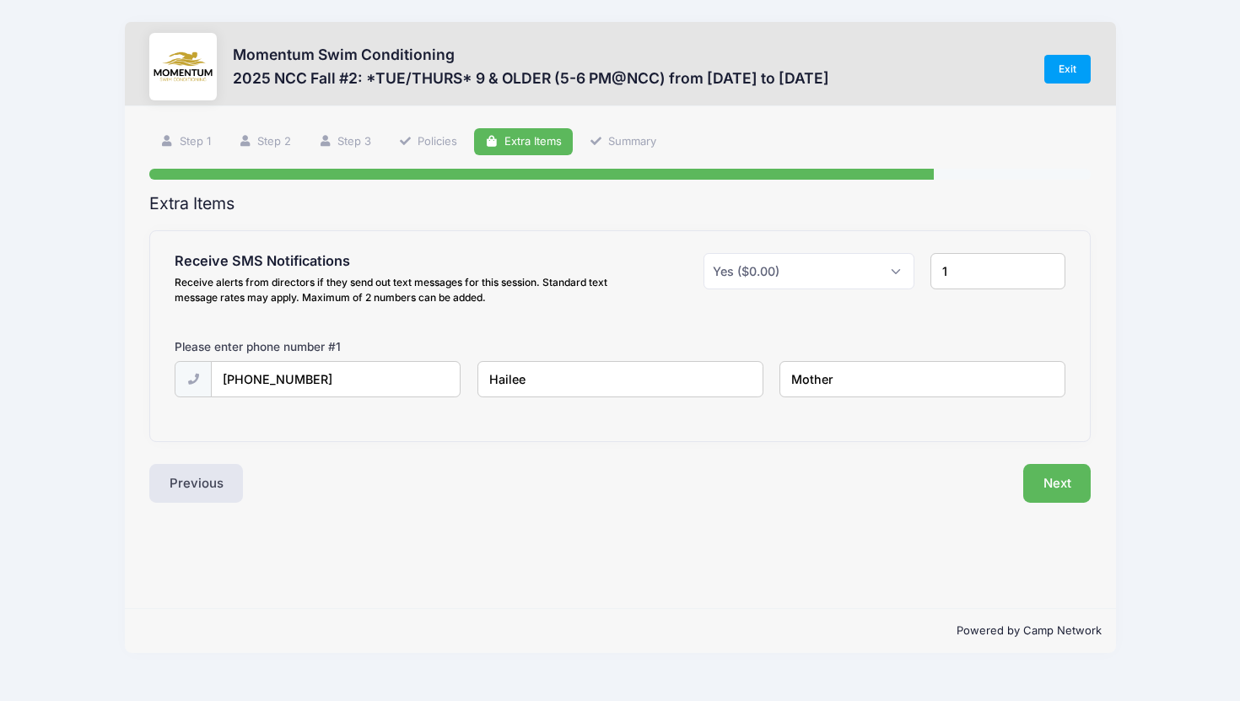
type input "Mother"
click at [553, 382] on input "Hailee" at bounding box center [620, 379] width 286 height 36
type input "[PERSON_NAME]"
click at [1043, 489] on button "Next" at bounding box center [1057, 483] width 68 height 39
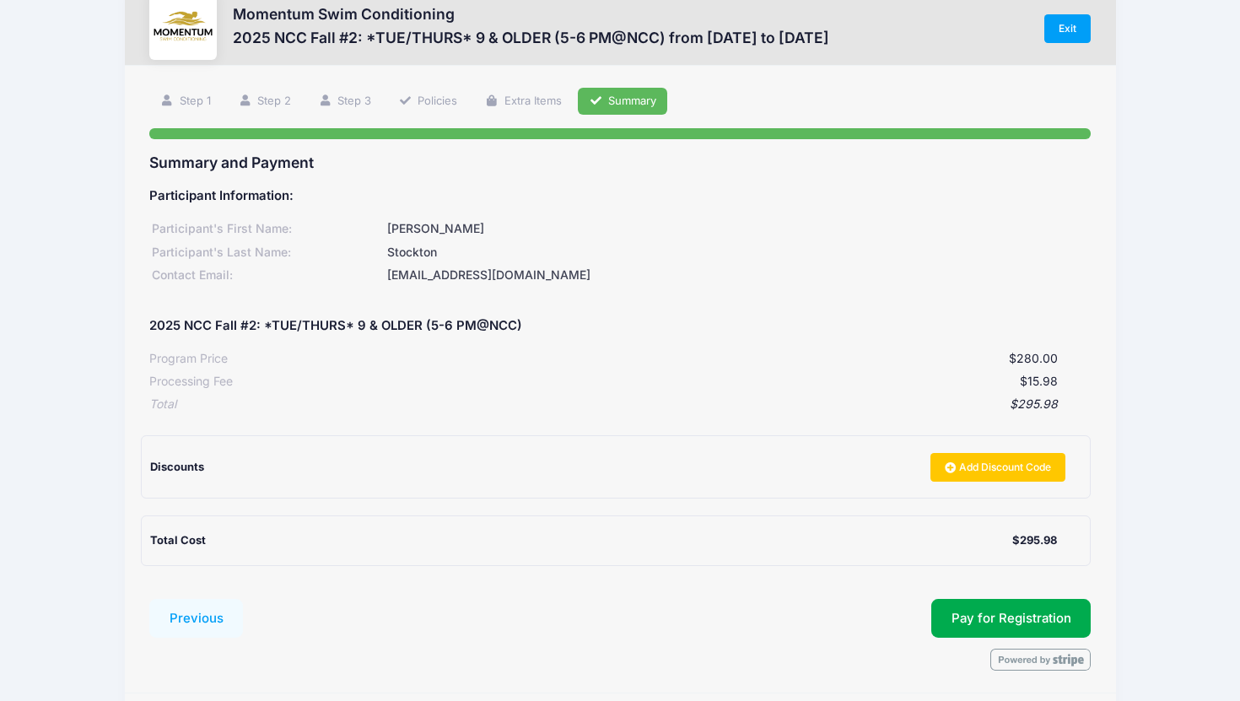
scroll to position [99, 0]
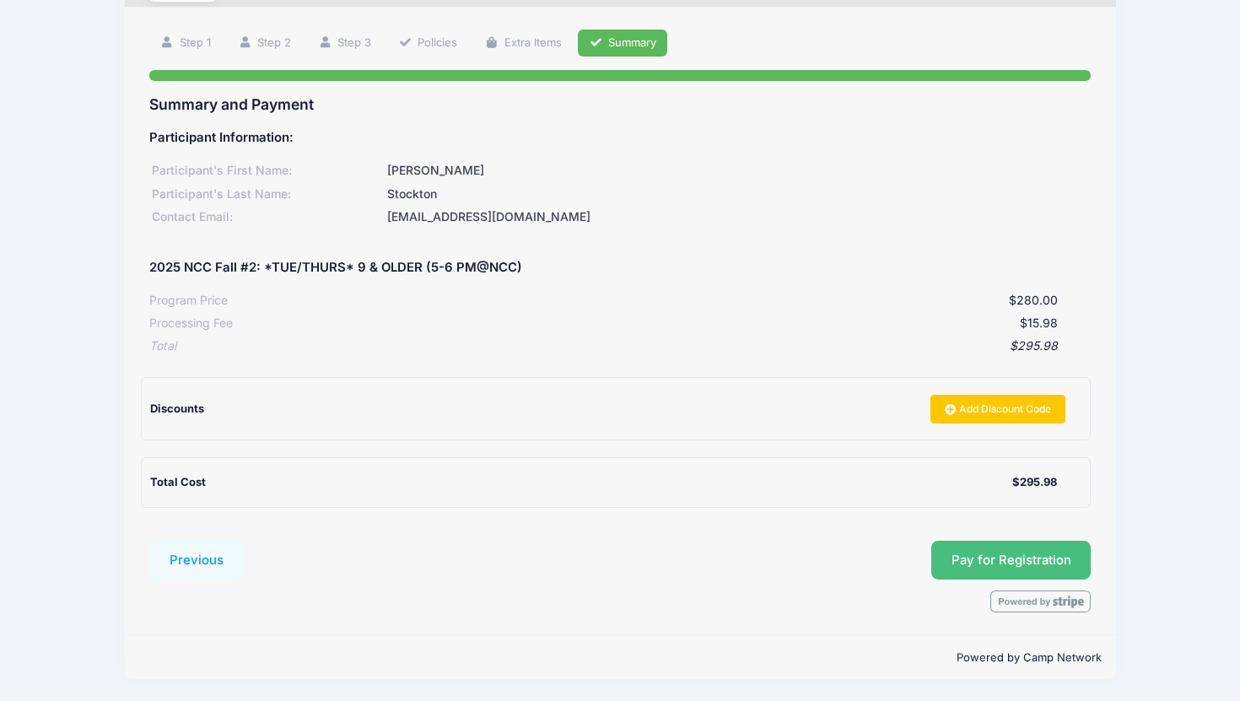
click at [1002, 554] on button "Pay for Registration" at bounding box center [1011, 560] width 160 height 39
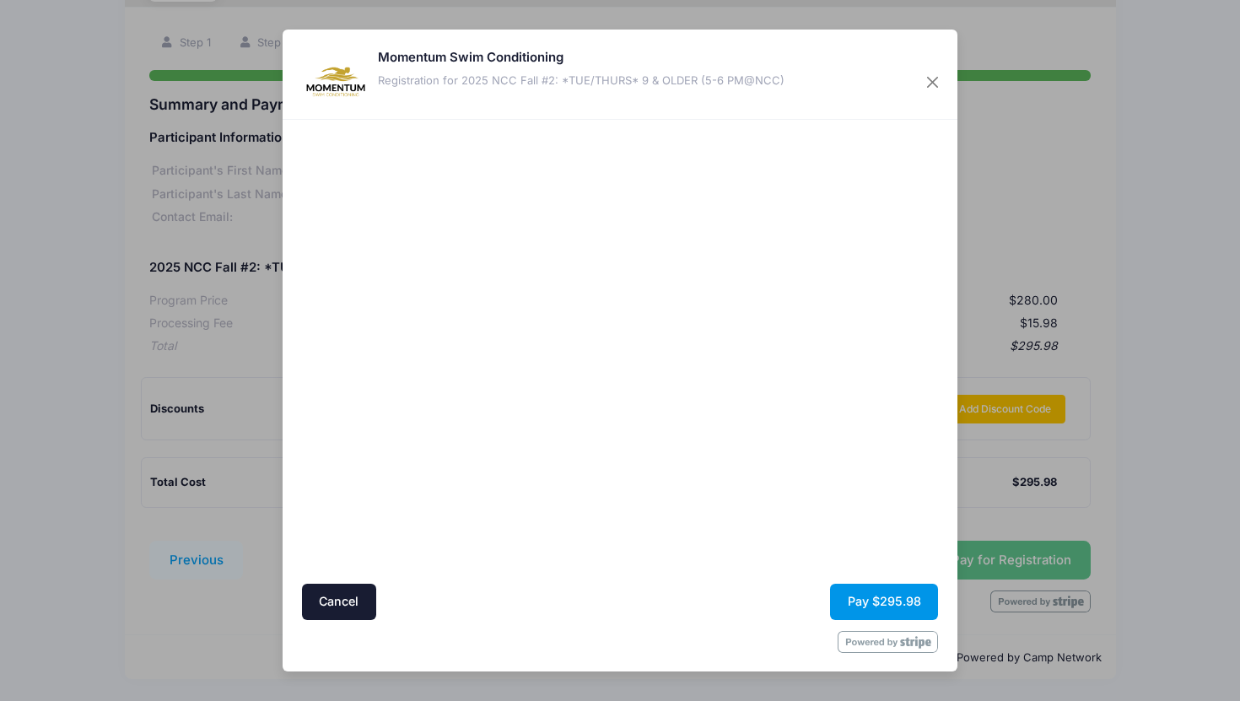
click at [896, 599] on button "Pay $295.98" at bounding box center [884, 602] width 108 height 36
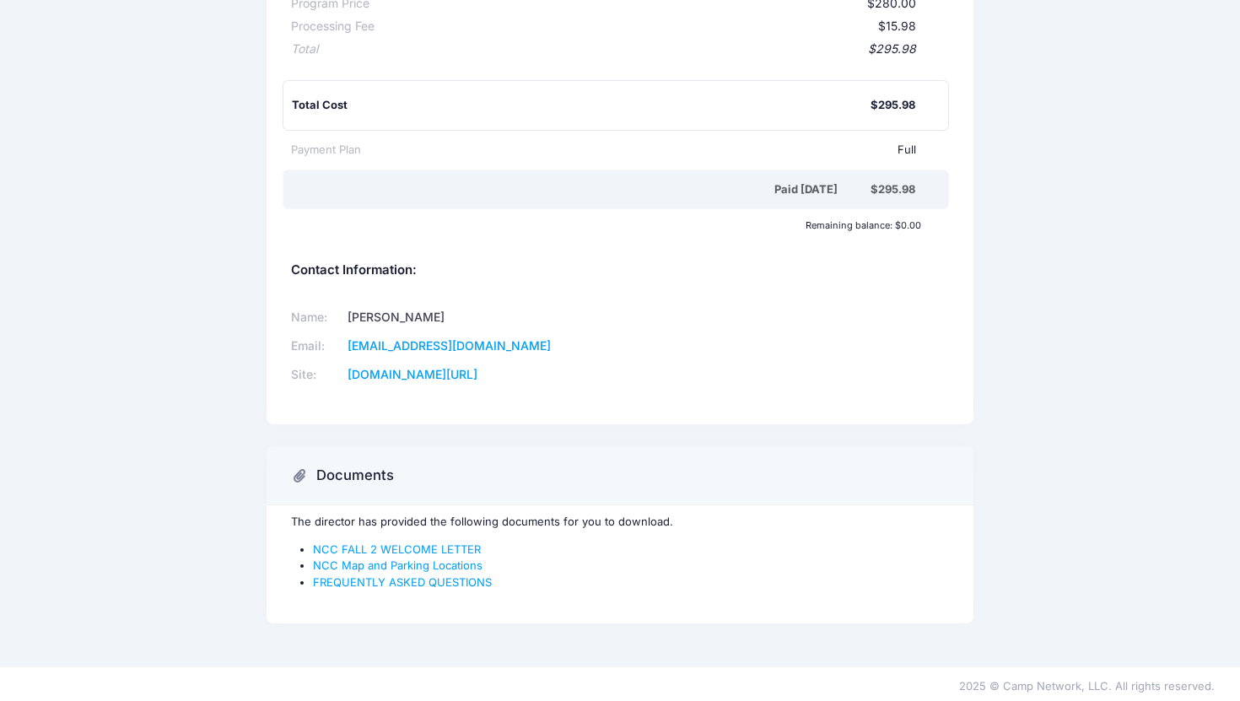
scroll to position [404, 0]
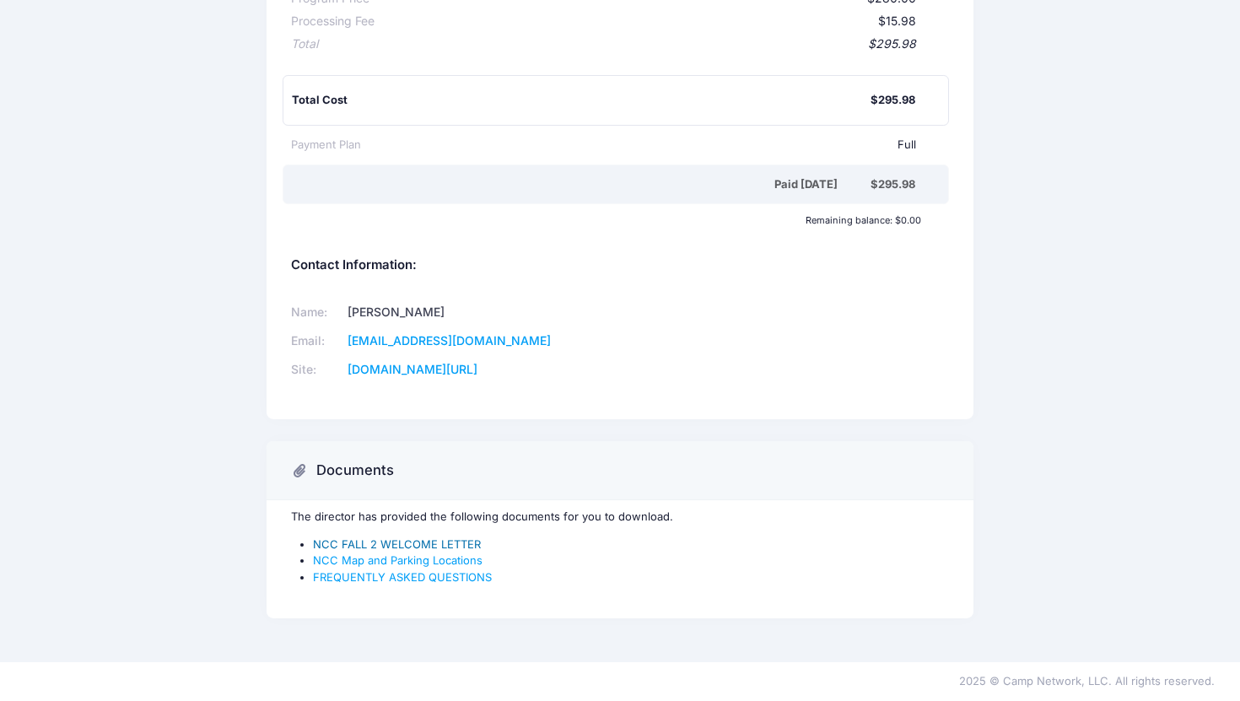
click at [413, 543] on link "NCC FALL 2 WELCOME LETTER" at bounding box center [397, 543] width 168 height 13
click at [434, 562] on link "NCC Map and Parking Locations" at bounding box center [398, 559] width 170 height 13
click at [386, 574] on link "FREQUENTLY ASKED QUESTIONS" at bounding box center [402, 576] width 179 height 13
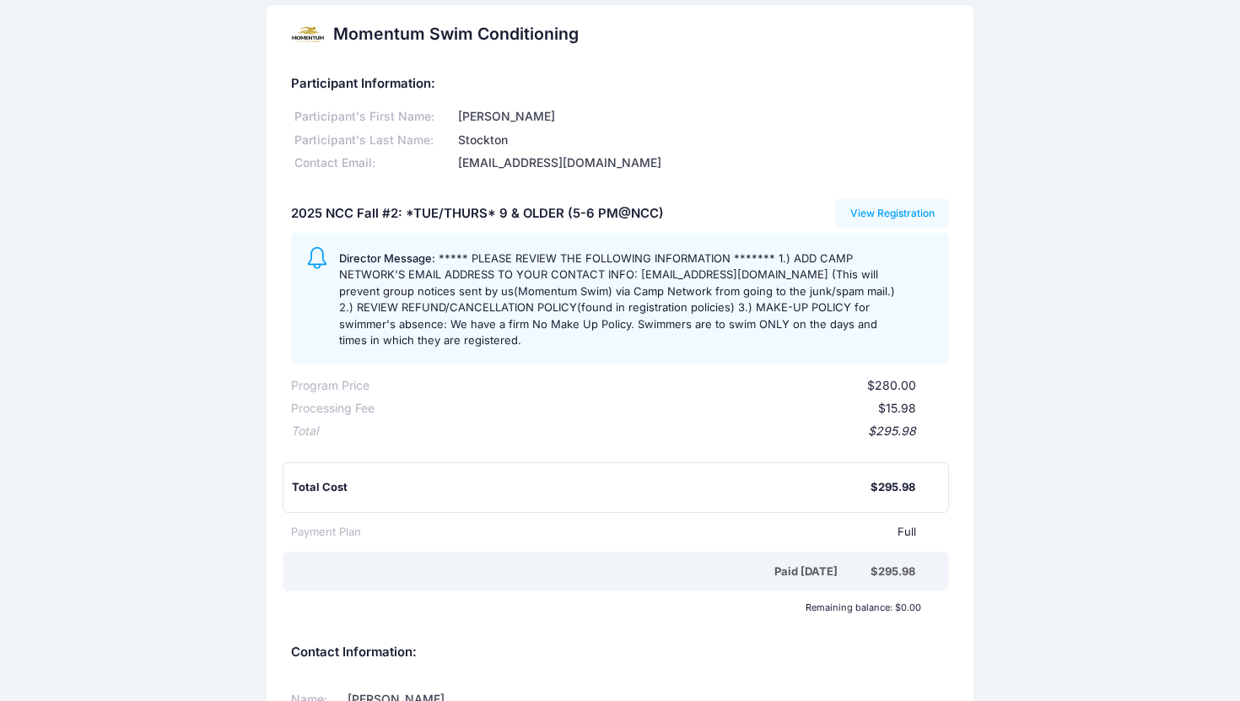
scroll to position [0, 0]
